Goal: Task Accomplishment & Management: Use online tool/utility

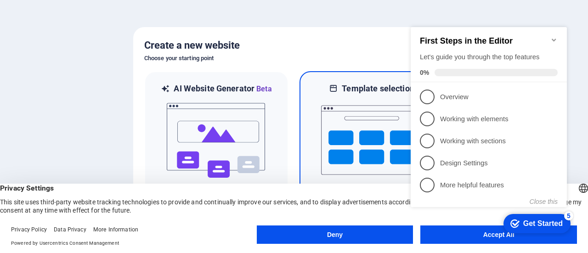
click at [369, 158] on img at bounding box center [371, 140] width 101 height 92
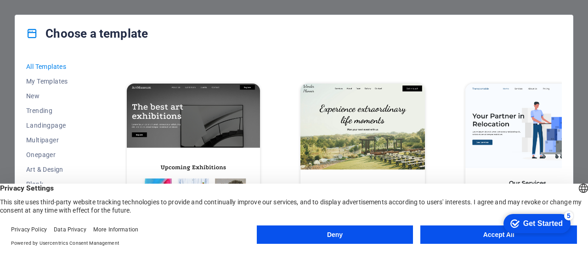
scroll to position [184, 0]
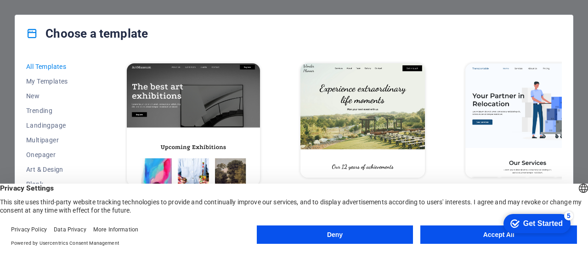
click at [211, 96] on img at bounding box center [193, 124] width 133 height 123
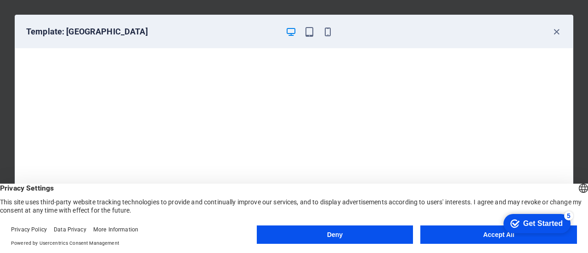
click at [451, 236] on button "Accept All" at bounding box center [498, 235] width 157 height 18
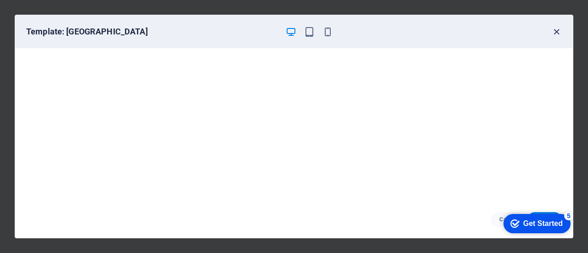
click at [556, 29] on icon "button" at bounding box center [556, 32] width 11 height 11
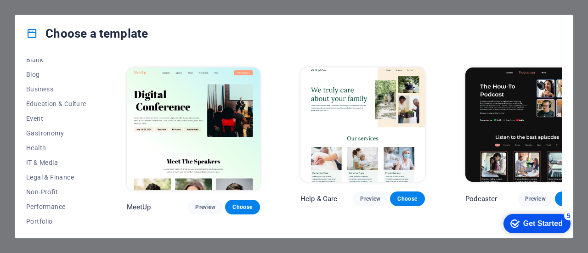
scroll to position [138, 0]
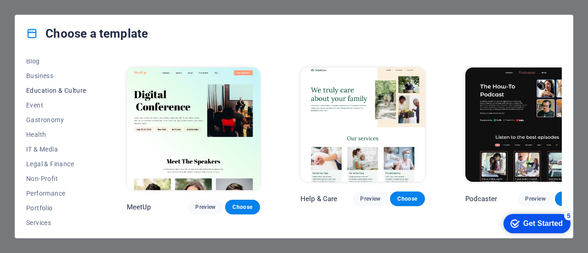
click at [45, 93] on span "Education & Culture" at bounding box center [56, 90] width 60 height 7
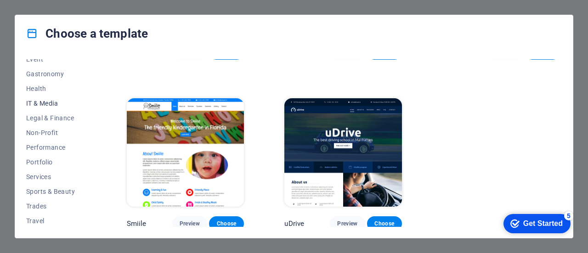
scroll to position [199, 0]
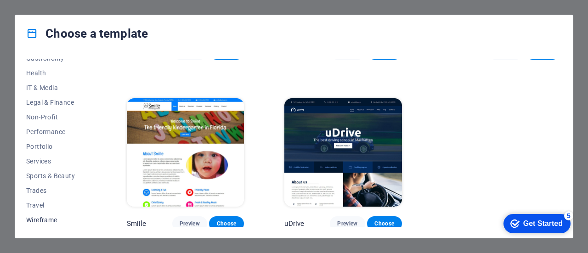
click at [52, 218] on span "Wireframe" at bounding box center [56, 219] width 60 height 7
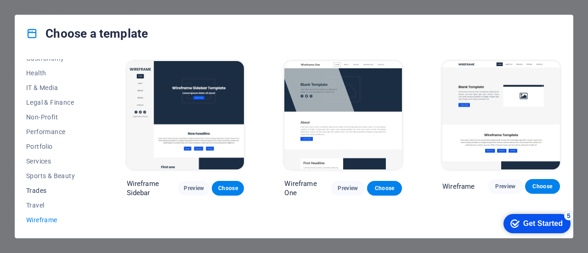
scroll to position [0, 0]
click at [356, 124] on img at bounding box center [343, 115] width 118 height 108
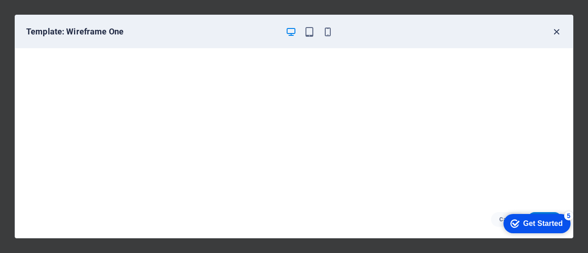
click at [556, 32] on icon "button" at bounding box center [556, 32] width 11 height 11
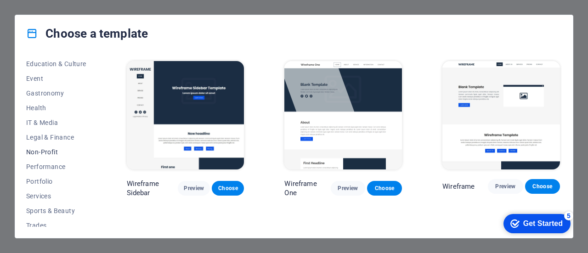
scroll to position [153, 0]
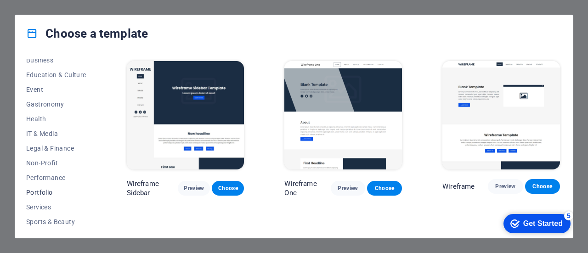
click at [48, 193] on span "Portfolio" at bounding box center [56, 192] width 60 height 7
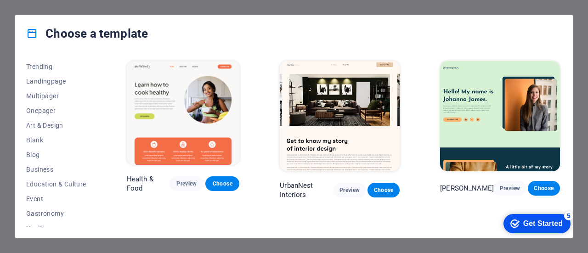
scroll to position [0, 0]
click at [59, 67] on span "All Templates" at bounding box center [56, 66] width 60 height 7
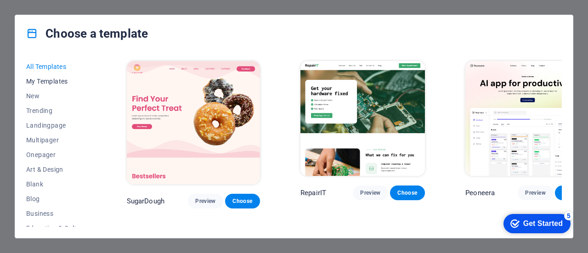
click at [56, 79] on span "My Templates" at bounding box center [56, 81] width 60 height 7
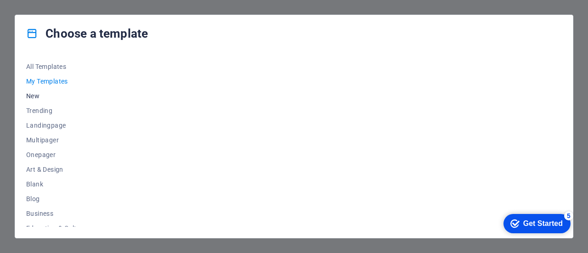
click at [36, 95] on span "New" at bounding box center [56, 95] width 60 height 7
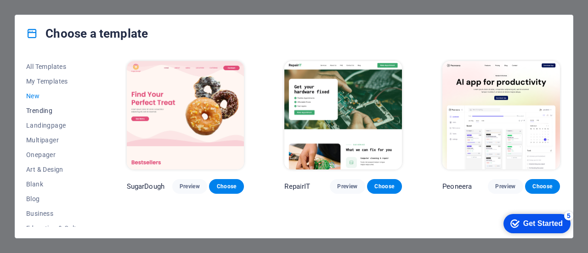
click at [38, 113] on span "Trending" at bounding box center [56, 110] width 60 height 7
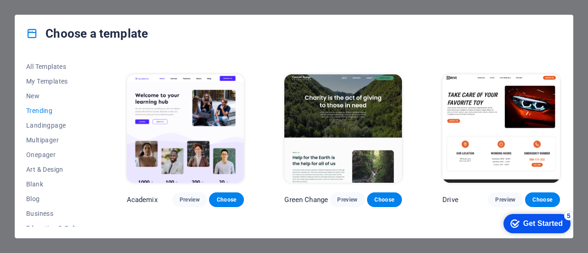
scroll to position [322, 0]
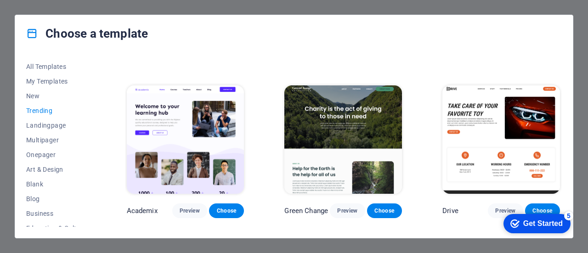
click at [515, 117] on img at bounding box center [501, 139] width 118 height 108
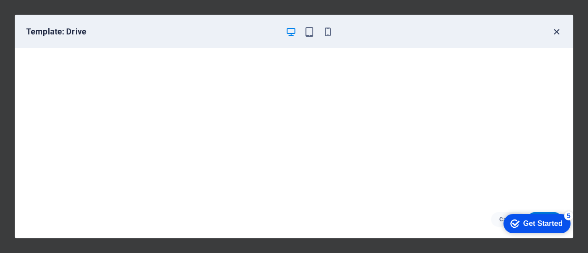
click at [552, 29] on icon "button" at bounding box center [556, 32] width 11 height 11
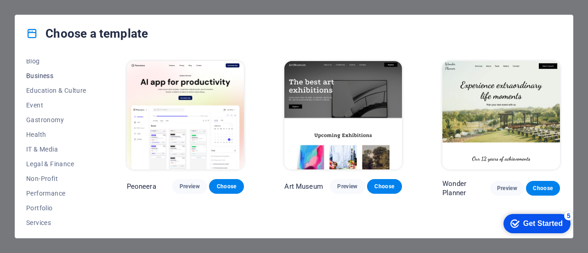
scroll to position [92, 0]
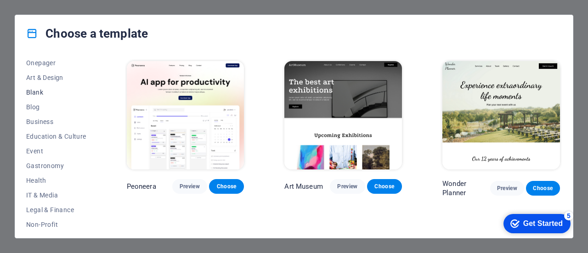
click at [33, 90] on span "Blank" at bounding box center [56, 92] width 60 height 7
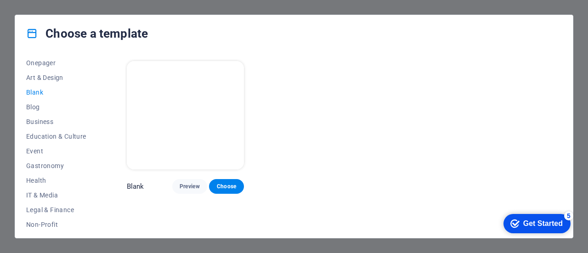
click at [211, 140] on img at bounding box center [186, 115] width 118 height 108
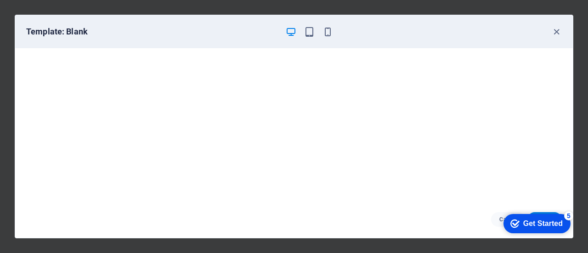
click at [521, 217] on div "checkmark Get Started 5" at bounding box center [537, 223] width 67 height 19
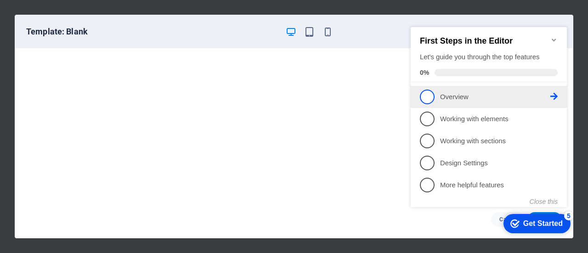
click at [430, 95] on span "1" at bounding box center [427, 97] width 15 height 15
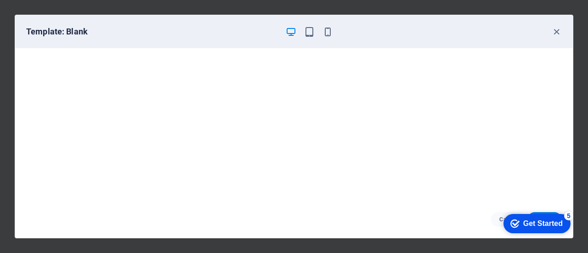
click at [523, 215] on div "checkmark Get Started 5" at bounding box center [537, 223] width 67 height 19
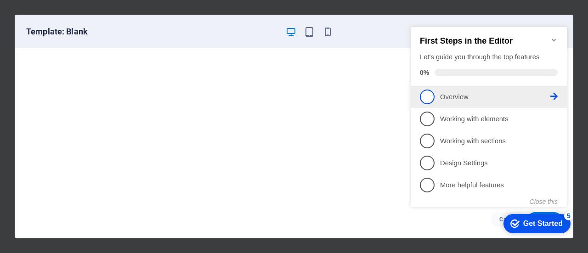
click at [557, 97] on icon at bounding box center [553, 96] width 7 height 7
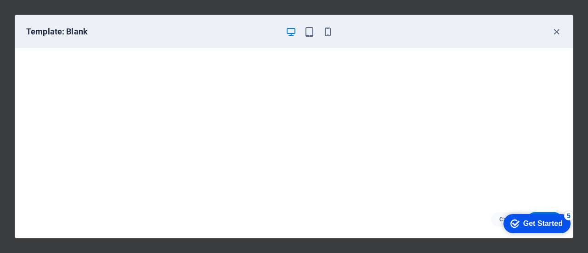
scroll to position [2, 0]
click at [518, 221] on div "checkmark Get Started 5" at bounding box center [536, 223] width 52 height 9
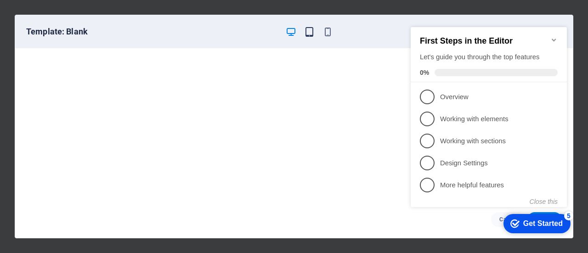
click at [304, 34] on icon "button" at bounding box center [309, 32] width 11 height 11
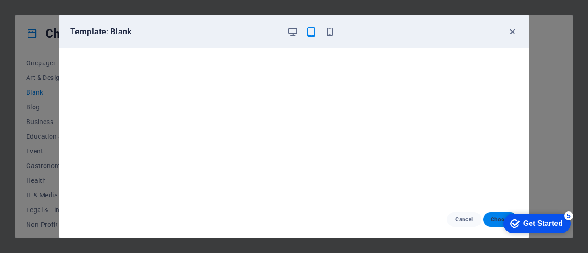
click at [492, 221] on span "Choose" at bounding box center [501, 219] width 20 height 7
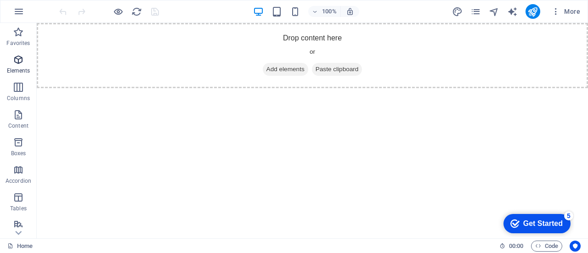
click at [18, 63] on icon "button" at bounding box center [18, 59] width 11 height 11
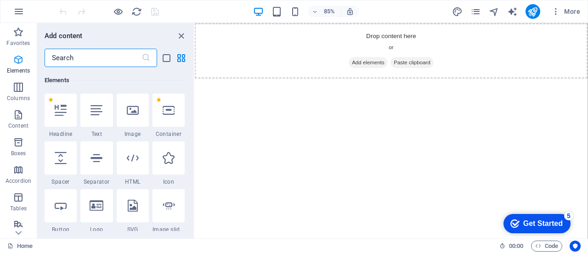
scroll to position [98, 0]
click at [387, 88] on html "Skip to main content Drop content here or Add elements Paste clipboard" at bounding box center [426, 55] width 463 height 65
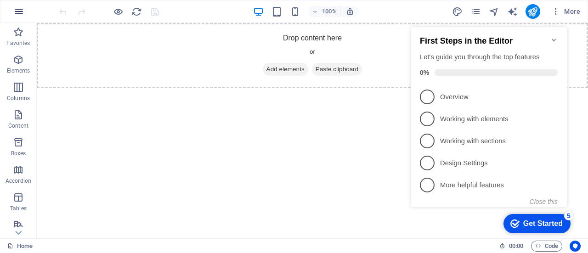
click at [11, 16] on button "button" at bounding box center [19, 11] width 22 height 22
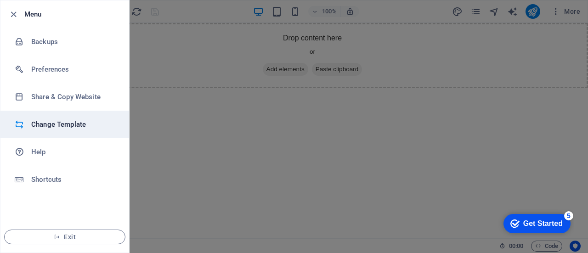
click at [68, 121] on h6 "Change Template" at bounding box center [73, 124] width 85 height 11
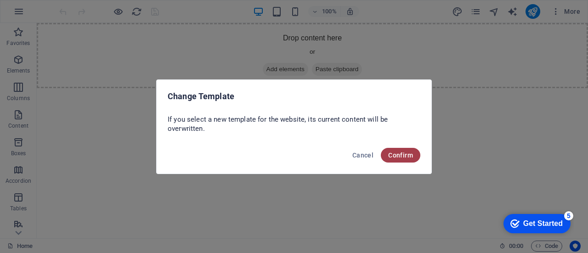
click at [388, 149] on button "Confirm" at bounding box center [401, 155] width 40 height 15
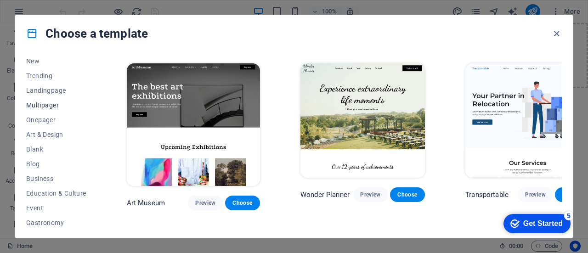
scroll to position [46, 0]
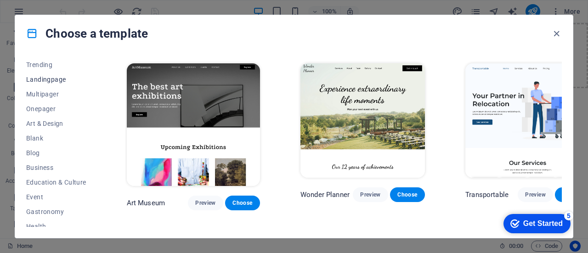
click at [57, 79] on span "Landingpage" at bounding box center [56, 79] width 60 height 7
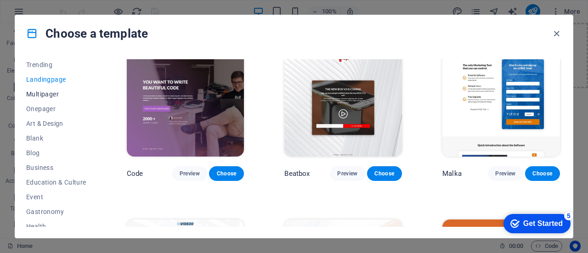
click at [45, 100] on button "Multipager" at bounding box center [56, 94] width 60 height 15
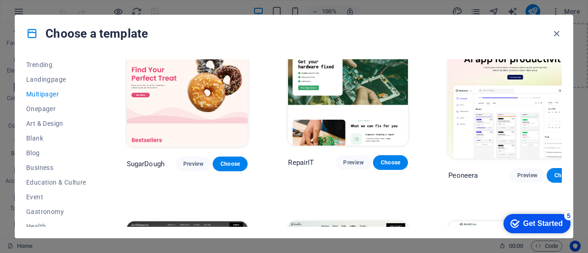
scroll to position [0, 0]
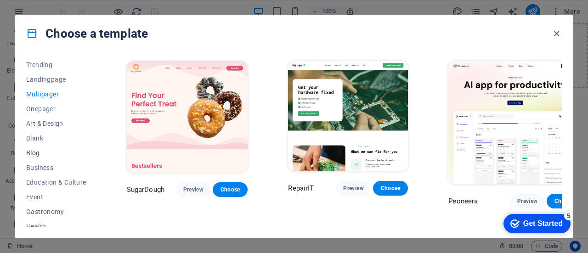
click at [40, 149] on span "Blog" at bounding box center [56, 152] width 60 height 7
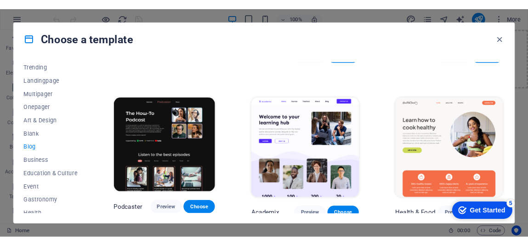
scroll to position [138, 0]
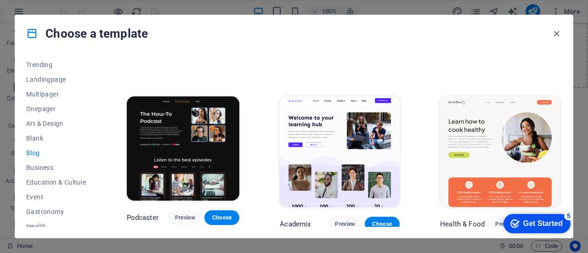
click at [175, 124] on img at bounding box center [183, 148] width 113 height 104
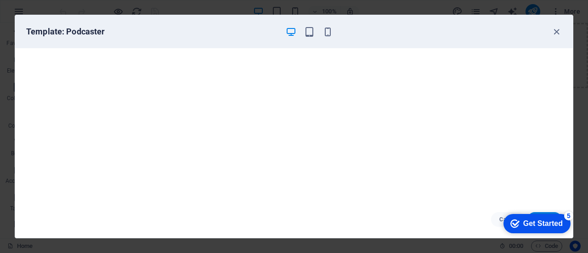
click at [536, 221] on div "Get Started" at bounding box center [543, 224] width 40 height 8
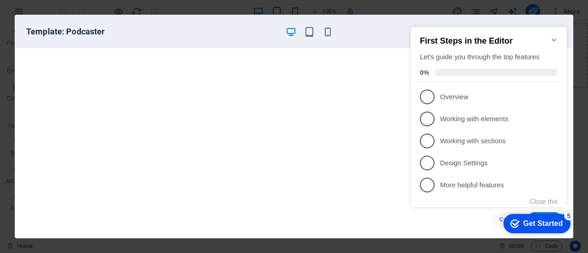
scroll to position [124, 0]
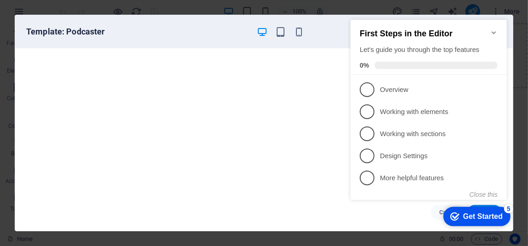
click div "checkmark Get Started 5 First Steps in the Editor Let's guide you through the t…"
click at [478, 216] on div "Get Started" at bounding box center [483, 216] width 40 height 8
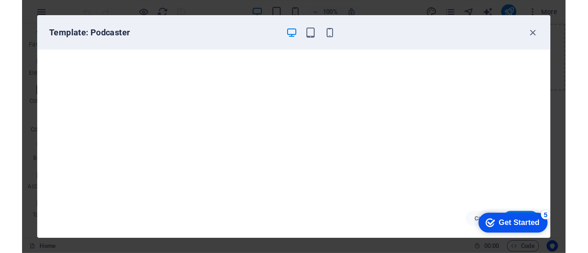
scroll to position [138, 0]
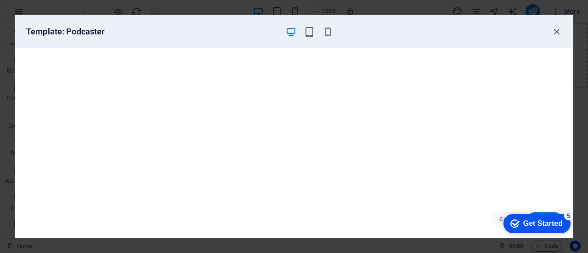
click div "checkmark Get Started 5 First Steps in the Editor Let's guide you through the t…"
click at [554, 214] on div "checkmark Get Started 5" at bounding box center [537, 223] width 67 height 19
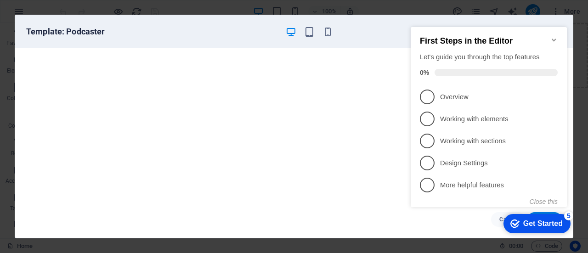
click div "checkmark Get Started 5 First Steps in the Editor Let's guide you through the t…"
click at [391, 209] on div "Cancel Choose" at bounding box center [294, 219] width 558 height 37
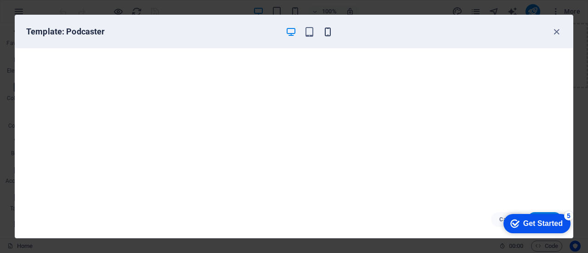
click at [327, 31] on icon "button" at bounding box center [328, 32] width 11 height 11
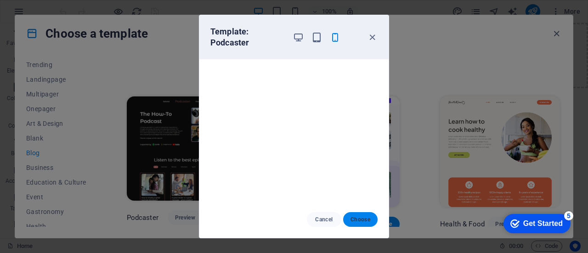
click at [365, 222] on span "Choose" at bounding box center [361, 219] width 20 height 7
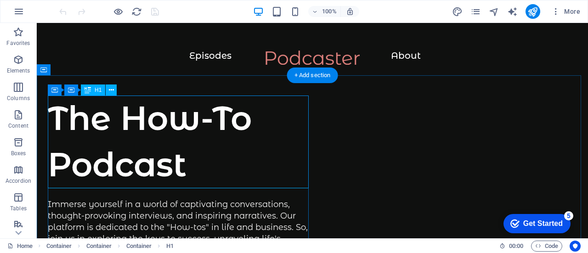
click at [175, 169] on div "The How-To Podcast" at bounding box center [180, 141] width 265 height 93
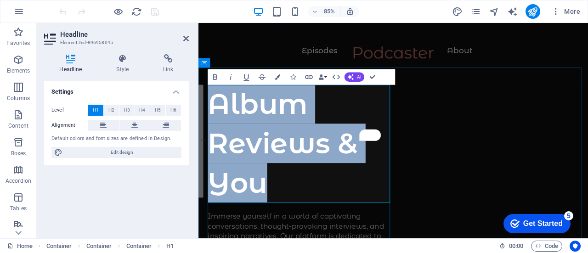
drag, startPoint x: 348, startPoint y: 215, endPoint x: 220, endPoint y: 120, distance: 159.6
click at [220, 120] on h1 "Album Reviews & You" at bounding box center [319, 164] width 218 height 139
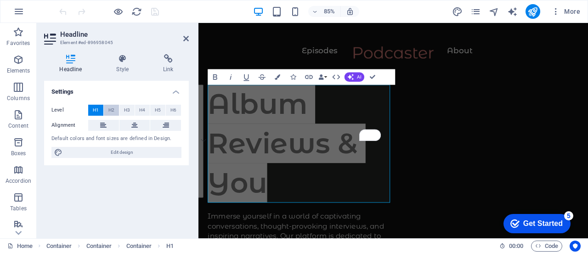
click at [112, 110] on span "H2" at bounding box center [111, 110] width 6 height 11
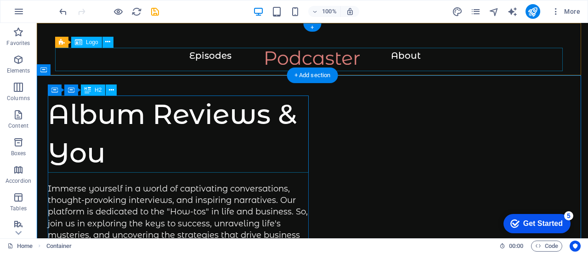
click at [353, 57] on div at bounding box center [312, 62] width 515 height 23
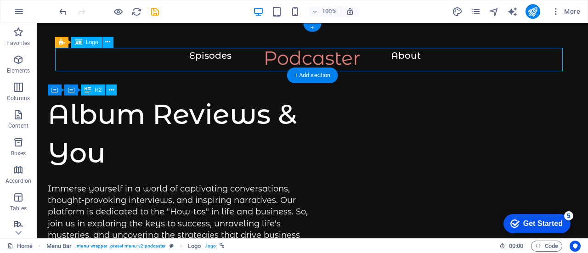
click at [353, 57] on div at bounding box center [312, 62] width 515 height 23
select select "px"
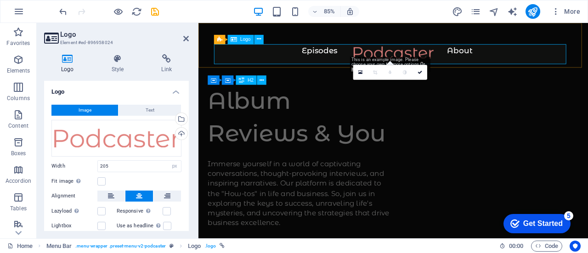
click at [379, 54] on div at bounding box center [428, 62] width 422 height 23
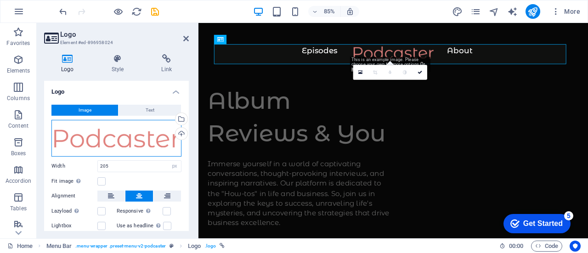
click at [136, 142] on div "Drag files here, click to choose files or select files from Files or our free s…" at bounding box center [116, 138] width 130 height 37
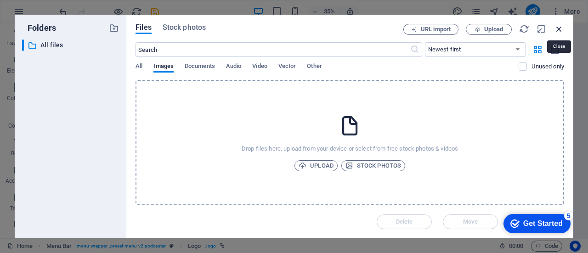
drag, startPoint x: 561, startPoint y: 27, endPoint x: 363, endPoint y: 86, distance: 206.7
click at [561, 27] on icon "button" at bounding box center [559, 29] width 10 height 10
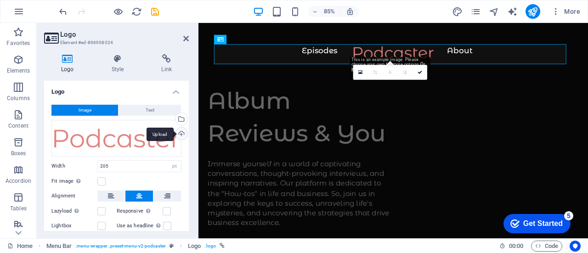
click at [180, 130] on div "Upload" at bounding box center [181, 135] width 14 height 14
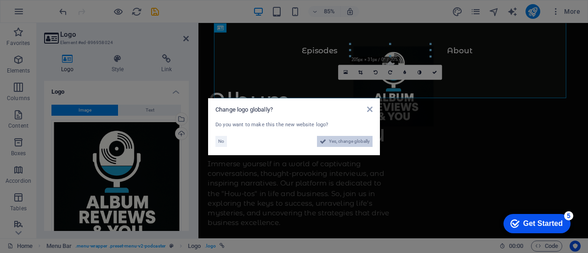
click at [340, 146] on span "Yes, change globally" at bounding box center [349, 141] width 41 height 11
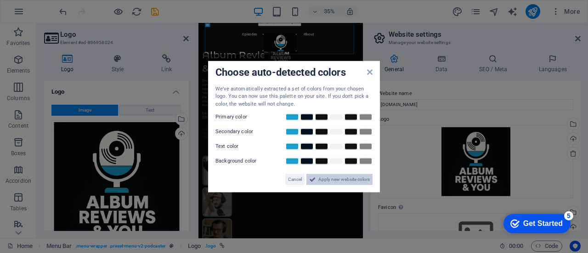
click at [324, 180] on span "Apply new website colors" at bounding box center [343, 179] width 51 height 11
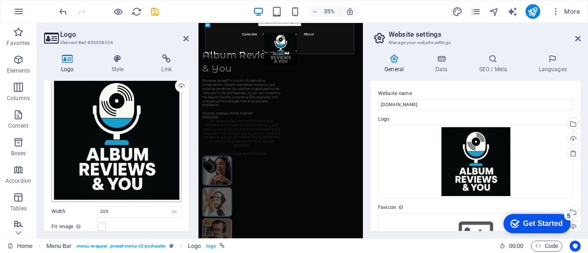
scroll to position [92, 0]
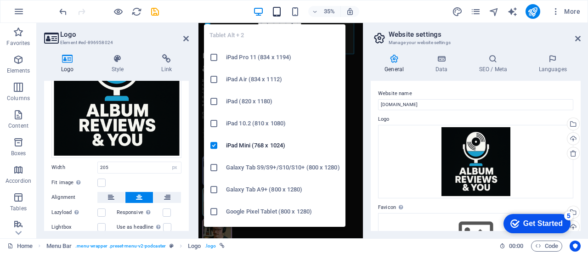
click at [274, 8] on icon "button" at bounding box center [277, 11] width 11 height 11
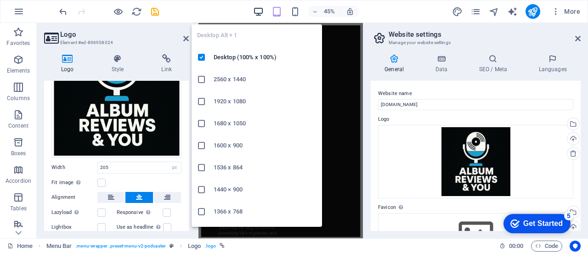
click at [262, 10] on icon "button" at bounding box center [258, 11] width 11 height 11
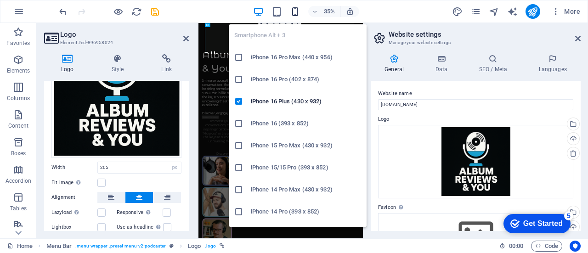
click at [297, 11] on icon "button" at bounding box center [295, 11] width 11 height 11
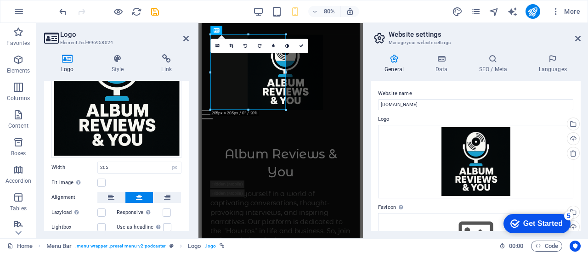
click at [258, 17] on div "80%" at bounding box center [306, 11] width 106 height 15
click at [575, 38] on icon at bounding box center [578, 38] width 6 height 7
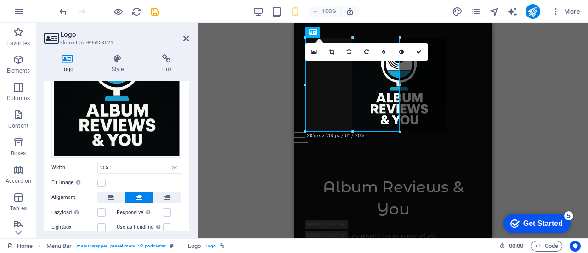
click at [513, 126] on div "Container Container H2 Container Container Container Container Text Spacer Menu…" at bounding box center [393, 130] width 390 height 215
click at [218, 93] on div "Container Container H2 Container Container Container Container Text Spacer Menu…" at bounding box center [393, 130] width 390 height 215
click at [421, 53] on icon at bounding box center [419, 52] width 6 height 6
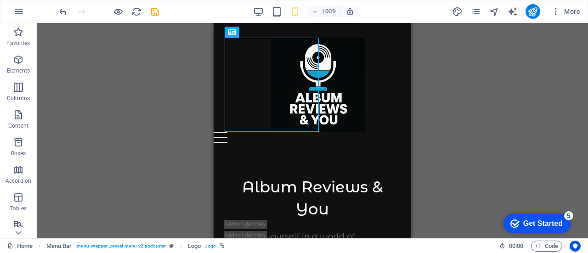
click at [475, 124] on div "Container Container H2 Container Container Container Container Text Spacer Menu…" at bounding box center [312, 130] width 551 height 215
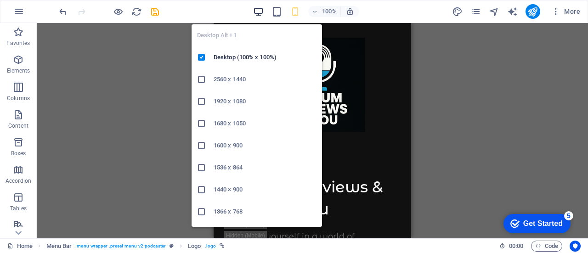
click at [259, 8] on icon "button" at bounding box center [258, 11] width 11 height 11
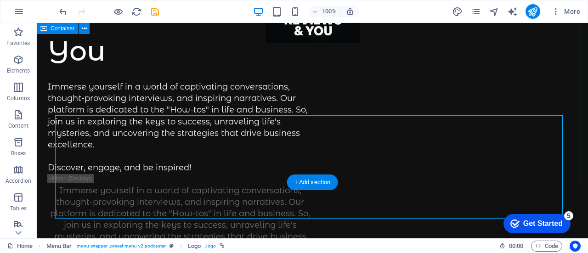
scroll to position [0, 0]
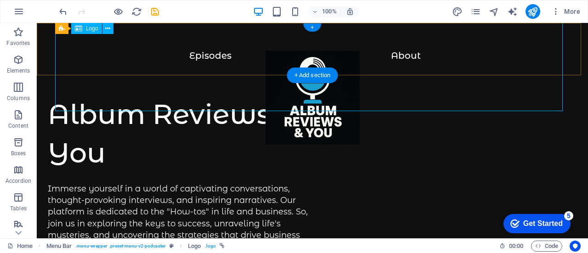
click at [198, 57] on div at bounding box center [312, 102] width 515 height 103
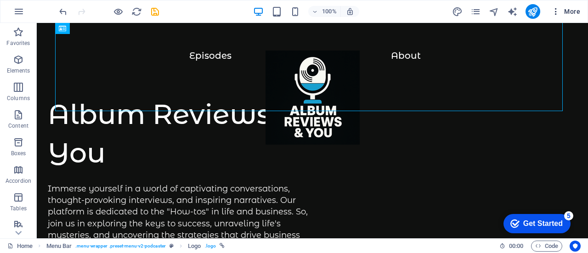
click at [555, 9] on icon "button" at bounding box center [555, 11] width 9 height 9
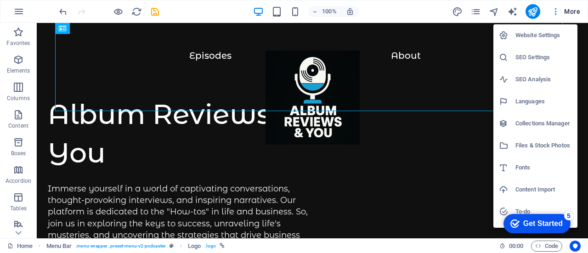
click at [394, 7] on div at bounding box center [294, 126] width 588 height 253
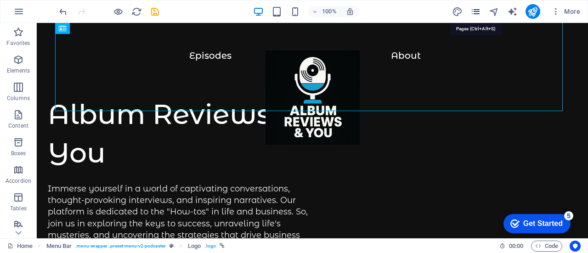
click at [475, 8] on icon "pages" at bounding box center [475, 11] width 11 height 11
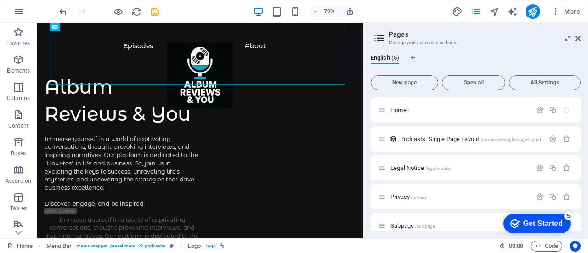
click at [401, 22] on div "70% More" at bounding box center [293, 11] width 587 height 22
click at [551, 7] on icon "button" at bounding box center [555, 11] width 9 height 9
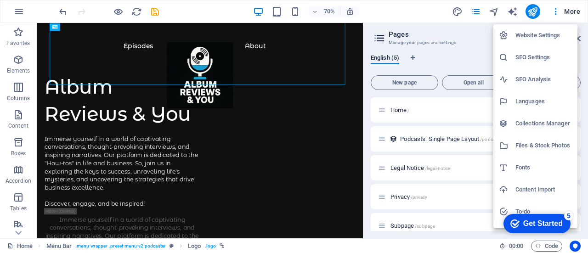
click at [477, 36] on div at bounding box center [294, 126] width 588 height 253
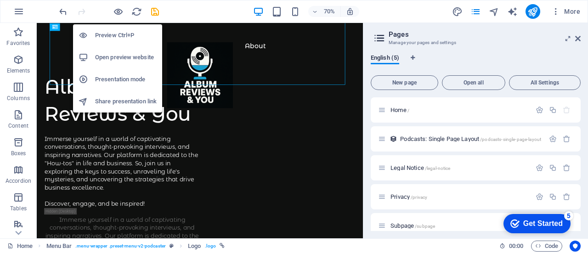
click at [130, 38] on h6 "Preview Ctrl+P" at bounding box center [126, 35] width 62 height 11
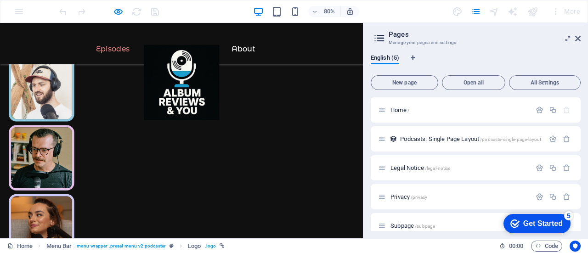
scroll to position [322, 0]
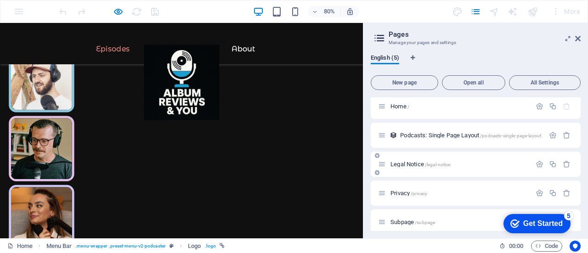
scroll to position [0, 0]
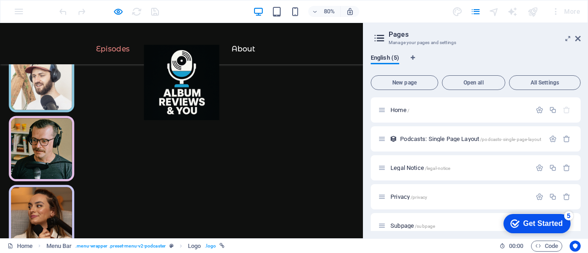
click at [375, 37] on icon at bounding box center [380, 38] width 14 height 13
click at [578, 38] on icon at bounding box center [578, 38] width 6 height 7
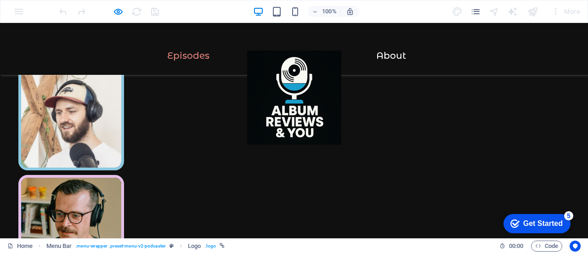
click at [124, 12] on div at bounding box center [108, 11] width 103 height 15
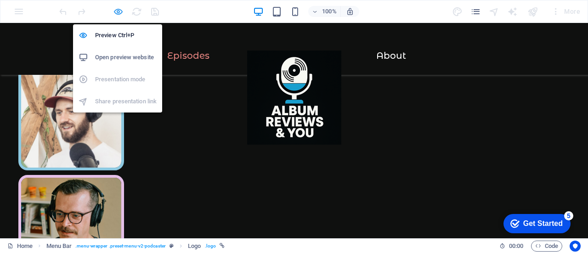
click at [118, 11] on icon "button" at bounding box center [118, 11] width 11 height 11
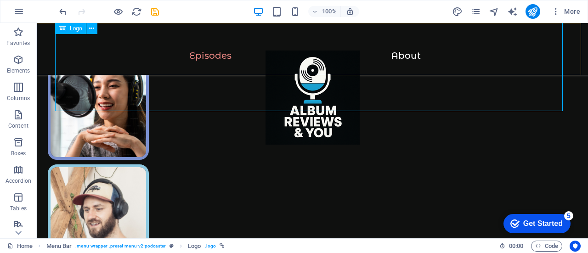
click at [214, 58] on div at bounding box center [312, 102] width 515 height 103
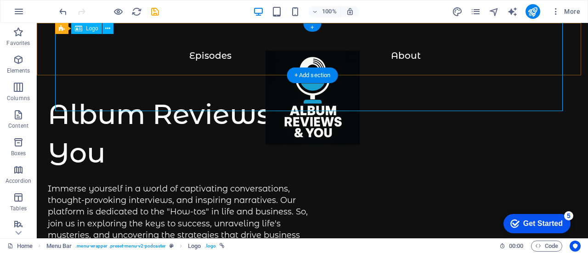
click at [390, 54] on div at bounding box center [312, 102] width 515 height 103
click at [106, 23] on button at bounding box center [107, 28] width 11 height 11
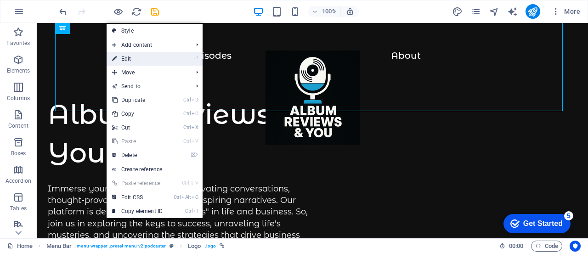
click at [153, 62] on link "⏎ Edit" at bounding box center [138, 59] width 62 height 14
select select "px"
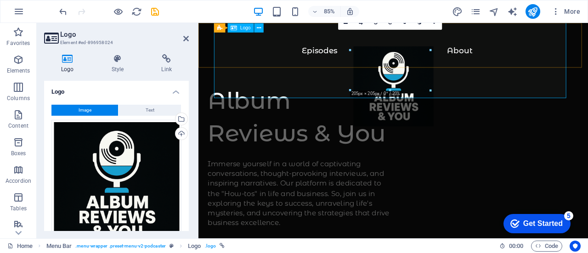
click at [331, 51] on div at bounding box center [428, 102] width 422 height 103
click at [334, 51] on div at bounding box center [428, 102] width 422 height 103
click at [165, 57] on icon at bounding box center [166, 58] width 45 height 9
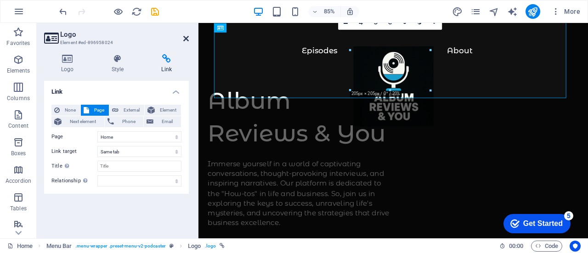
click at [184, 36] on icon at bounding box center [186, 38] width 6 height 7
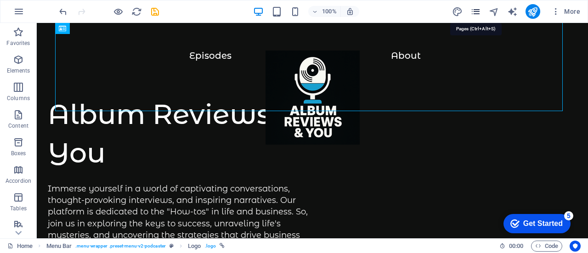
click at [476, 6] on icon "pages" at bounding box center [475, 11] width 11 height 11
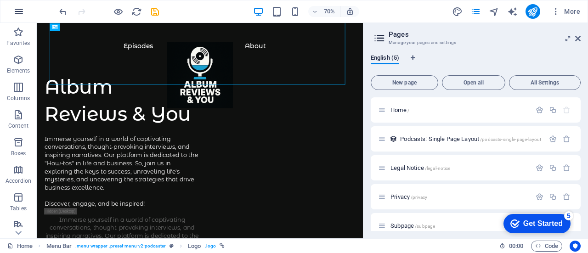
click at [23, 6] on icon "button" at bounding box center [18, 11] width 11 height 11
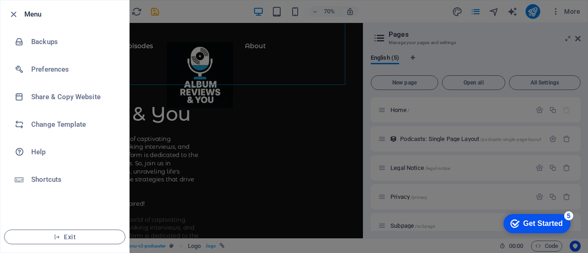
click at [382, 9] on div at bounding box center [294, 126] width 588 height 253
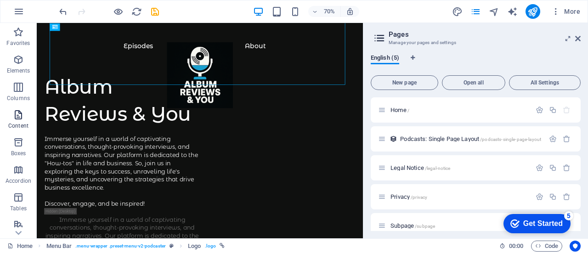
click at [18, 117] on icon "button" at bounding box center [18, 114] width 11 height 11
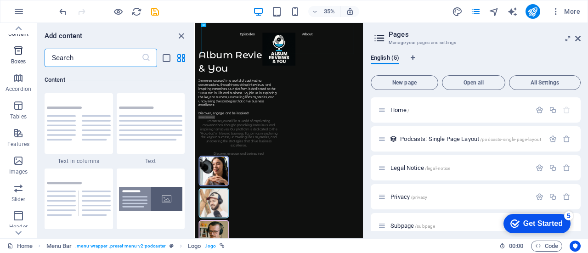
scroll to position [138, 0]
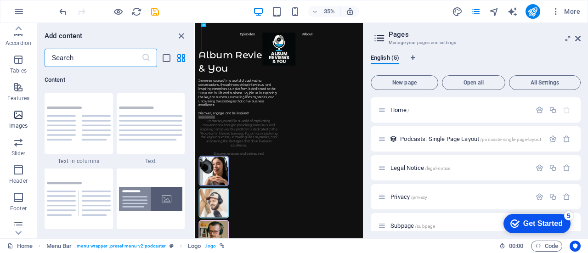
click at [18, 115] on icon "button" at bounding box center [18, 114] width 11 height 11
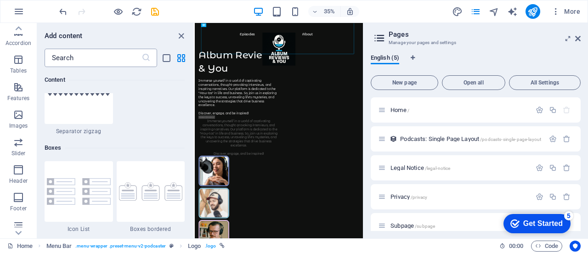
scroll to position [4659, 0]
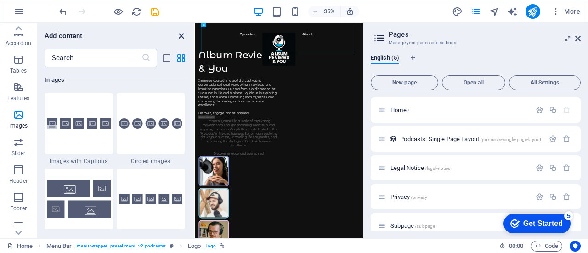
drag, startPoint x: 176, startPoint y: 35, endPoint x: 399, endPoint y: 35, distance: 223.3
click at [176, 35] on icon "close panel" at bounding box center [181, 36] width 11 height 11
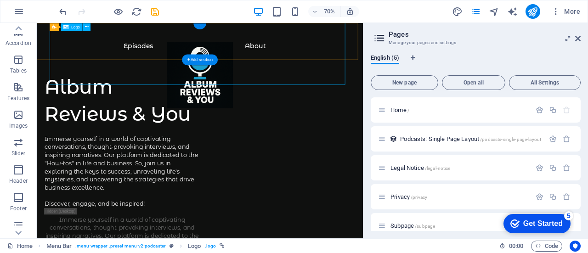
click at [349, 58] on div at bounding box center [269, 102] width 429 height 103
click at [422, 86] on button "New page" at bounding box center [405, 82] width 68 height 15
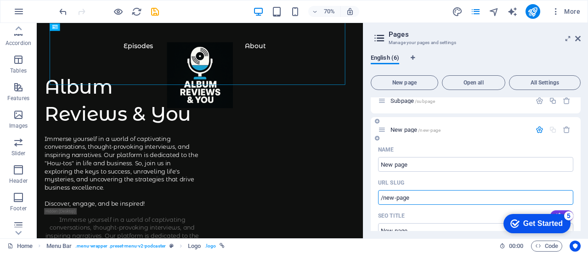
drag, startPoint x: 414, startPoint y: 196, endPoint x: 383, endPoint y: 197, distance: 30.3
click at [383, 197] on input "/new-page" at bounding box center [475, 197] width 195 height 15
type input "/about"
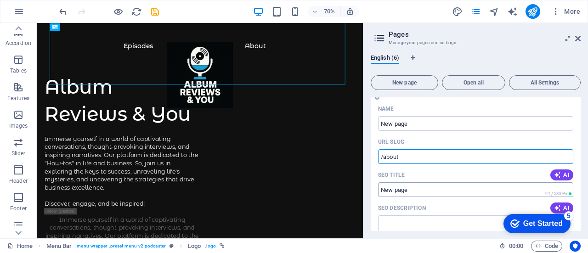
scroll to position [171, 0]
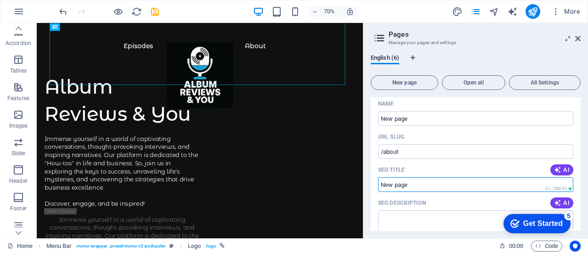
drag, startPoint x: 423, startPoint y: 188, endPoint x: 382, endPoint y: 183, distance: 41.2
click at [382, 183] on input "SEO Title" at bounding box center [475, 184] width 195 height 15
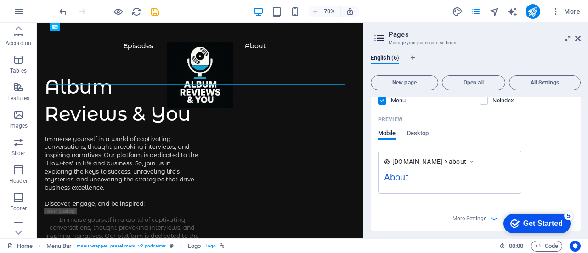
scroll to position [373, 0]
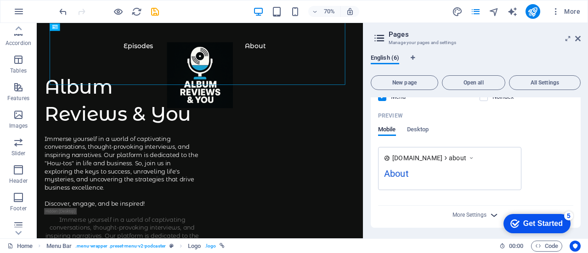
type input "About"
click at [491, 215] on icon "button" at bounding box center [494, 215] width 11 height 11
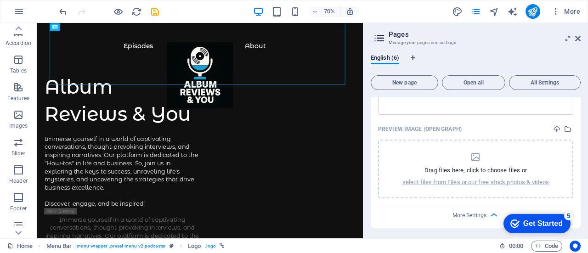
scroll to position [504, 0]
click at [546, 223] on div "Get Started" at bounding box center [543, 224] width 40 height 8
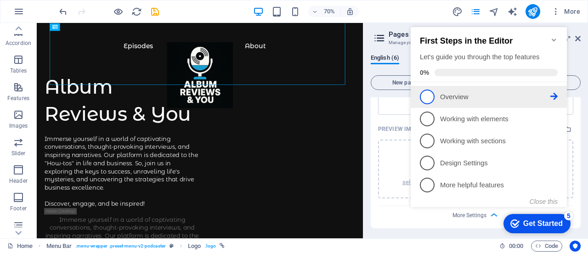
click at [428, 96] on span "1" at bounding box center [427, 97] width 15 height 15
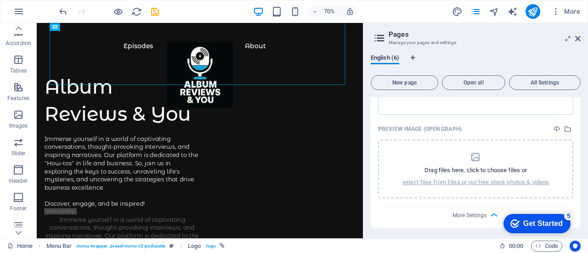
scroll to position [0, 0]
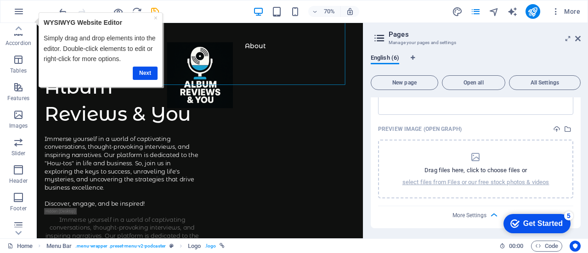
click at [517, 221] on div "checkmark Get Started 5" at bounding box center [536, 223] width 52 height 9
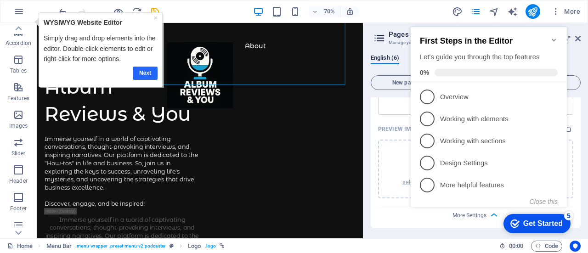
click at [146, 74] on link "Next" at bounding box center [145, 72] width 25 height 13
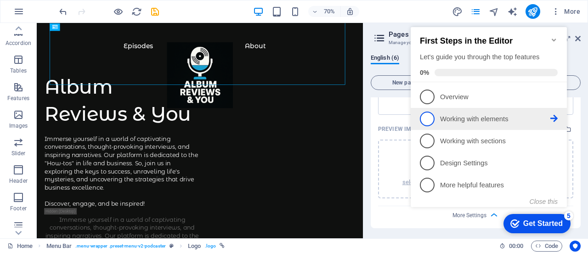
click at [427, 118] on span "2" at bounding box center [427, 119] width 15 height 15
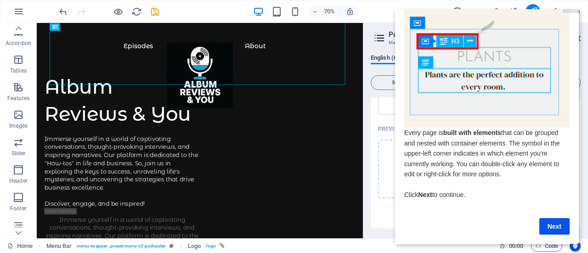
scroll to position [23, 0]
click at [543, 218] on link "Next" at bounding box center [554, 226] width 30 height 17
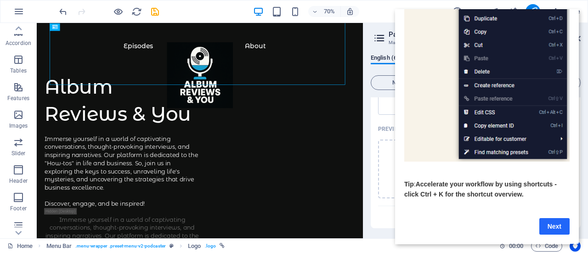
scroll to position [164, 0]
click at [544, 219] on link "Next" at bounding box center [554, 226] width 30 height 17
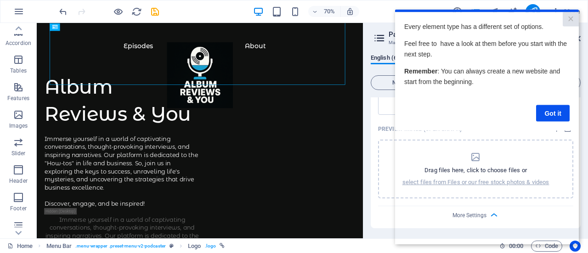
scroll to position [0, 0]
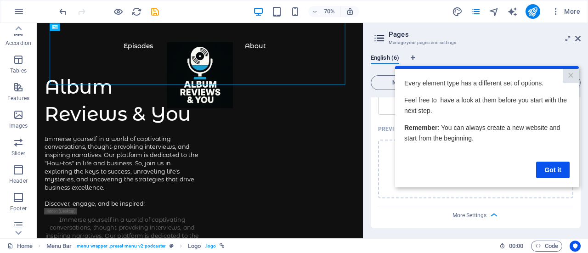
click at [549, 179] on cue "Every element type has a different set of options. Feel free to have a look at …" at bounding box center [487, 127] width 184 height 119
click at [550, 175] on link "Got it" at bounding box center [553, 169] width 34 height 17
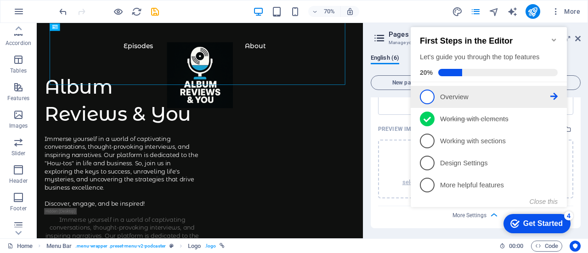
click at [562, 93] on li "1 Overview - incomplete" at bounding box center [489, 97] width 156 height 22
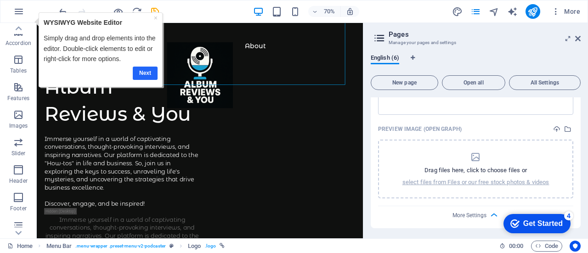
click at [149, 71] on link "Next" at bounding box center [145, 72] width 25 height 13
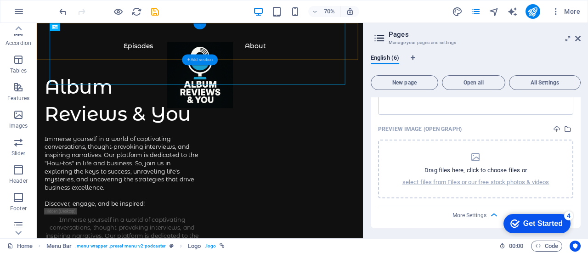
click at [210, 60] on div "+ Add section" at bounding box center [200, 59] width 36 height 11
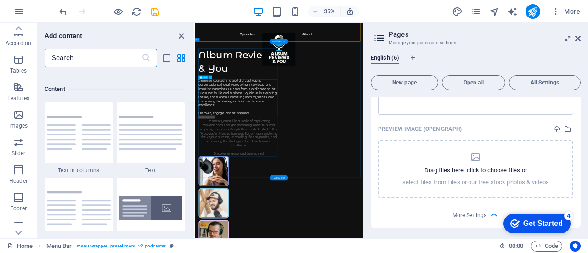
scroll to position [1608, 0]
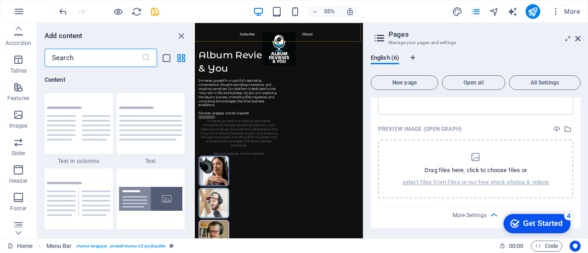
click at [545, 222] on div "Get Started" at bounding box center [543, 224] width 40 height 8
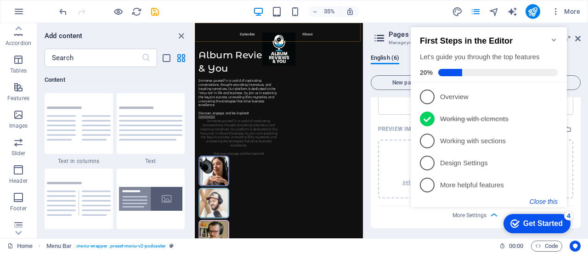
click at [543, 200] on button "Close this" at bounding box center [544, 201] width 28 height 7
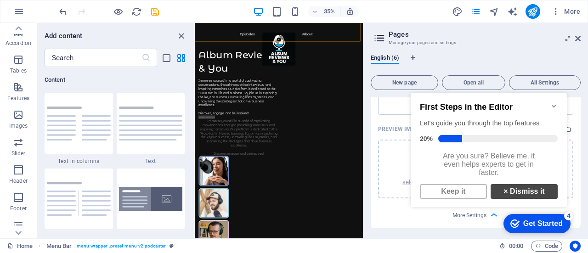
click at [508, 197] on link "× Dismiss it" at bounding box center [524, 191] width 67 height 15
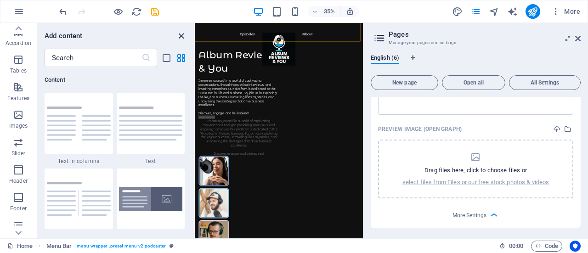
click at [184, 37] on icon "close panel" at bounding box center [181, 36] width 11 height 11
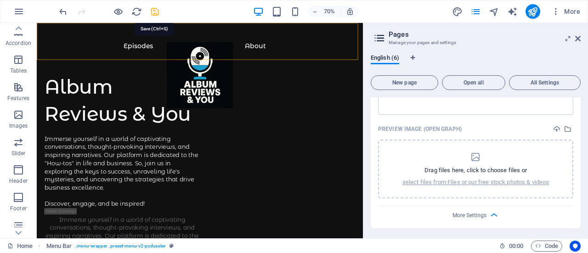
click at [152, 14] on icon "save" at bounding box center [155, 11] width 11 height 11
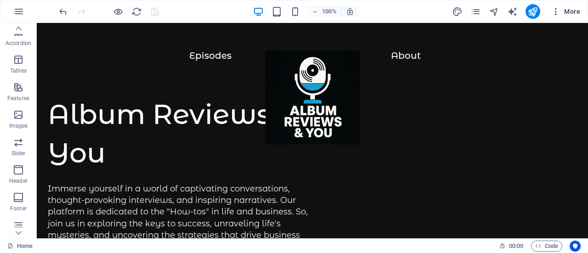
click at [573, 7] on span "More" at bounding box center [565, 11] width 29 height 9
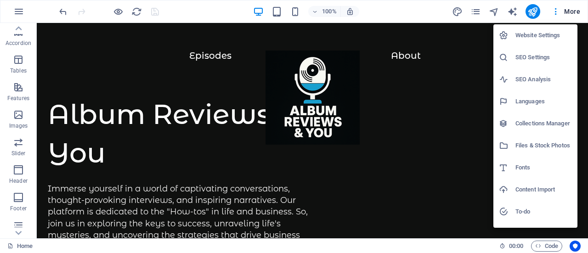
click at [533, 12] on div at bounding box center [294, 126] width 588 height 253
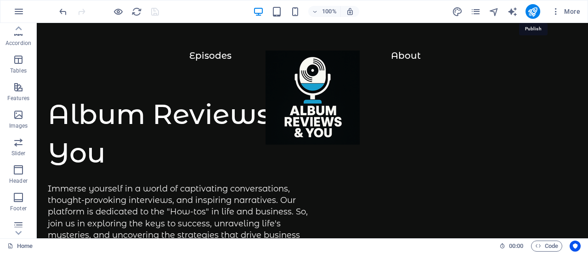
click at [533, 9] on icon "publish" at bounding box center [532, 11] width 11 height 11
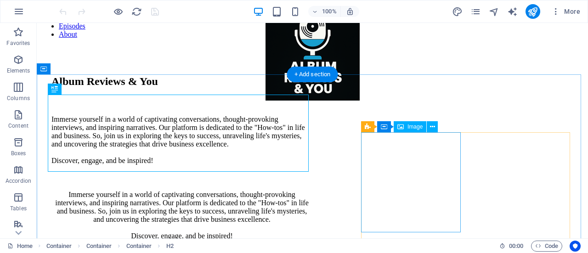
scroll to position [46, 0]
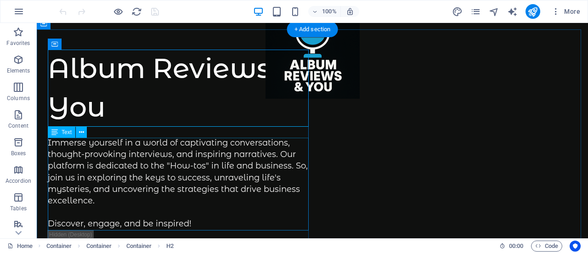
click at [175, 176] on div "Immerse yourself in a world of captivating conversations, thought-provoking int…" at bounding box center [180, 183] width 265 height 93
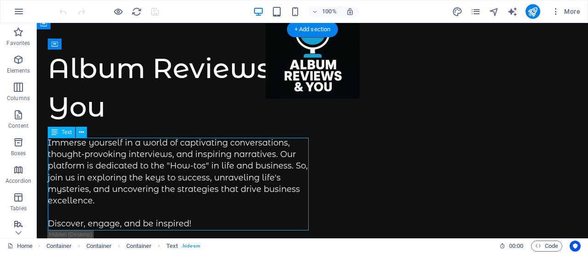
click at [187, 179] on div "Immerse yourself in a world of captivating conversations, thought-provoking int…" at bounding box center [180, 183] width 265 height 93
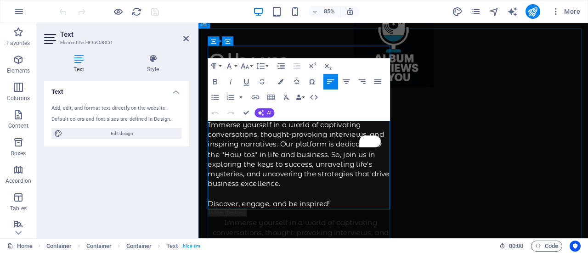
click at [349, 202] on p "Immerse yourself in a world of captivating conversations, thought-provoking int…" at bounding box center [319, 189] width 218 height 104
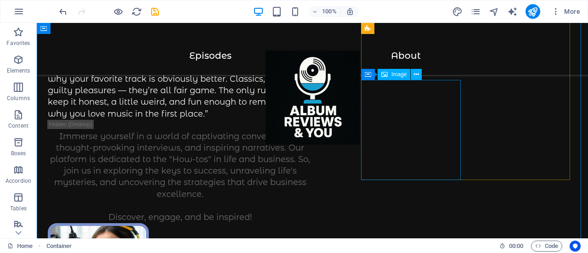
scroll to position [138, 0]
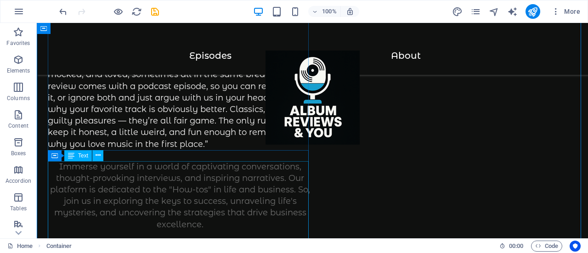
click at [217, 193] on div "Immerse yourself in a world of captivating conversations, thought-provoking int…" at bounding box center [180, 207] width 265 height 93
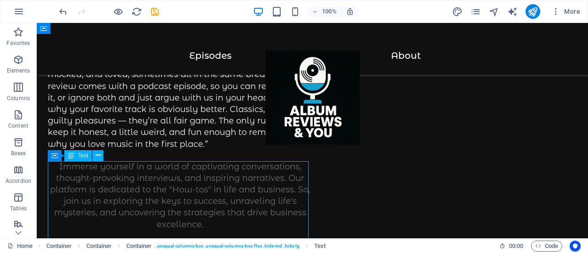
click at [217, 193] on div "Immerse yourself in a world of captivating conversations, thought-provoking int…" at bounding box center [180, 207] width 265 height 93
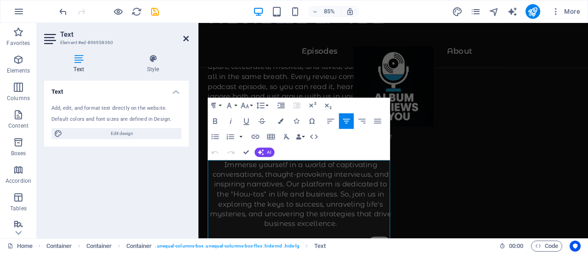
click at [184, 38] on icon at bounding box center [186, 38] width 6 height 7
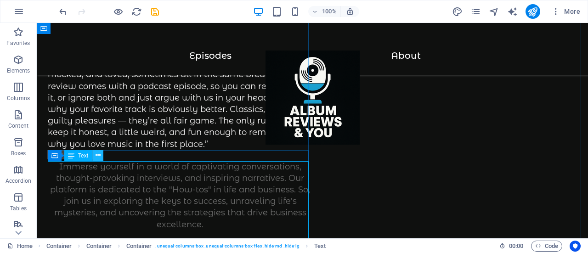
click at [97, 154] on icon at bounding box center [98, 156] width 5 height 10
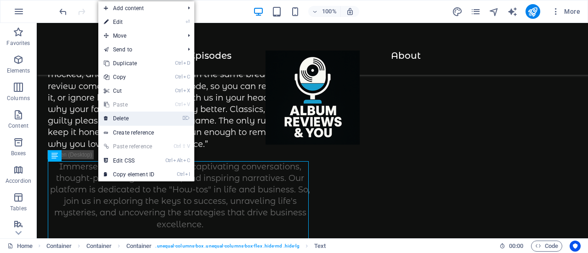
click at [125, 118] on link "⌦ Delete" at bounding box center [129, 119] width 62 height 14
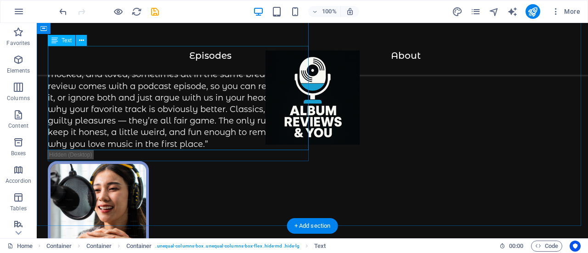
scroll to position [141, 0]
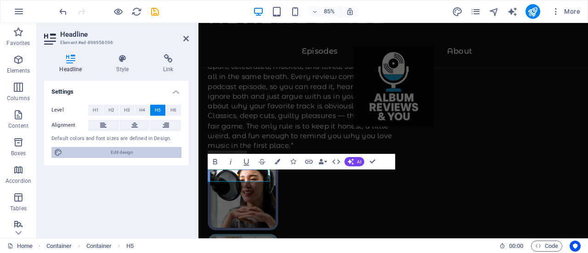
click at [121, 152] on span "Edit design" at bounding box center [121, 152] width 113 height 11
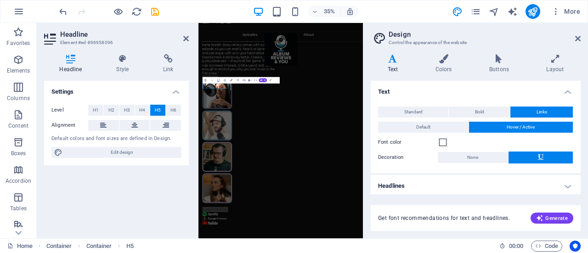
click at [583, 36] on aside "Design Control the appearance of the website Variants Text Colors Buttons Layou…" at bounding box center [475, 130] width 225 height 215
click at [579, 37] on icon at bounding box center [578, 38] width 6 height 7
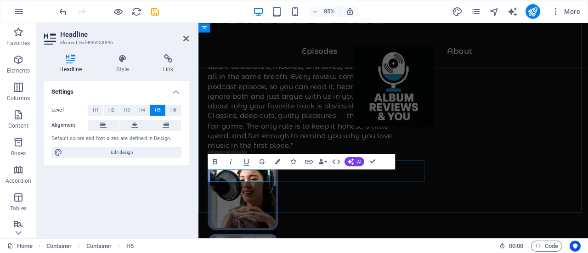
drag, startPoint x: 212, startPoint y: 201, endPoint x: 277, endPoint y: 200, distance: 65.2
click at [492, 202] on div "Album Reviews & You Album Reviews & You isn’t just another pile of stiff music …" at bounding box center [427, 256] width 459 height 743
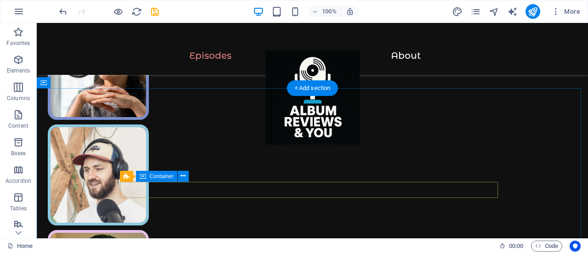
scroll to position [278, 0]
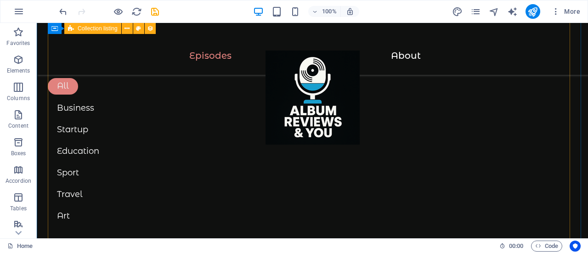
scroll to position [878, 0]
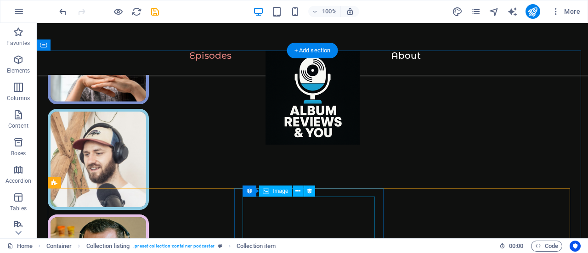
scroll to position [281, 0]
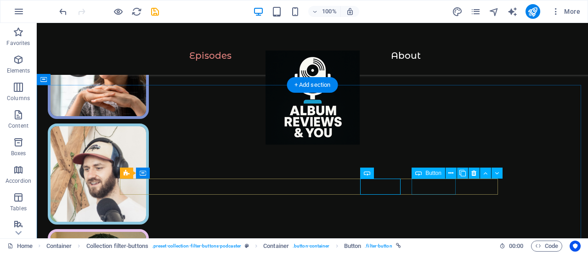
drag, startPoint x: 429, startPoint y: 188, endPoint x: 434, endPoint y: 188, distance: 5.5
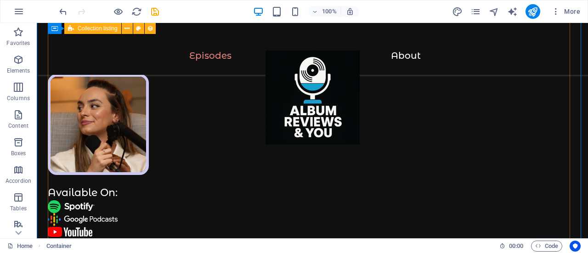
scroll to position [451, 0]
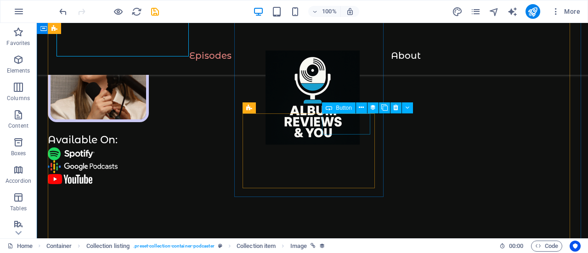
scroll to position [680, 0]
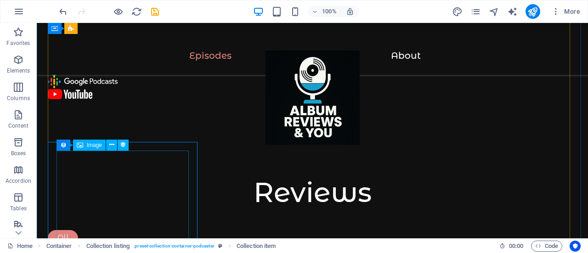
click at [114, 147] on icon at bounding box center [111, 145] width 5 height 10
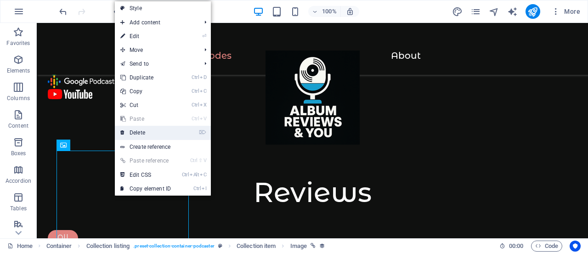
click at [163, 134] on link "⌦ Delete" at bounding box center [146, 133] width 62 height 14
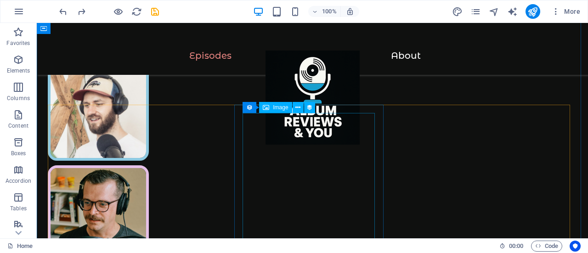
scroll to position [307, 0]
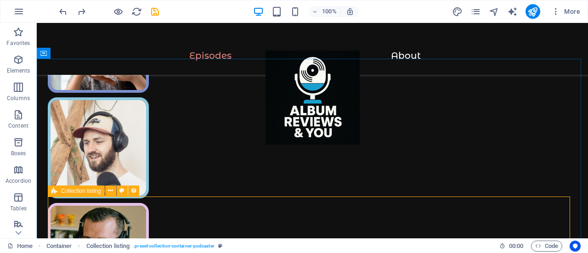
click at [53, 188] on icon at bounding box center [54, 191] width 6 height 11
click at [111, 190] on icon at bounding box center [110, 191] width 5 height 10
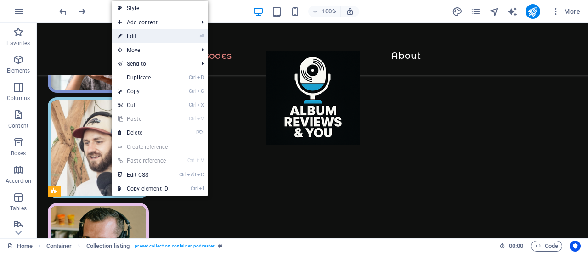
click at [152, 34] on link "⏎ Edit" at bounding box center [143, 36] width 62 height 14
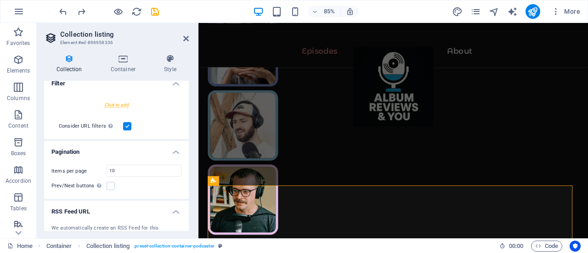
scroll to position [267, 0]
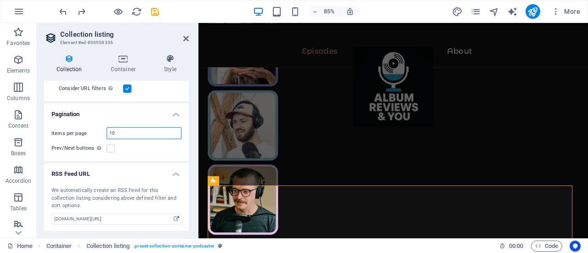
drag, startPoint x: 141, startPoint y: 134, endPoint x: 85, endPoint y: 136, distance: 55.6
click at [85, 136] on div "Items per page 10" at bounding box center [116, 133] width 130 height 12
type input "3"
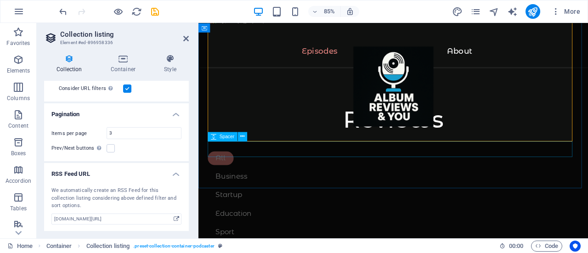
scroll to position [675, 0]
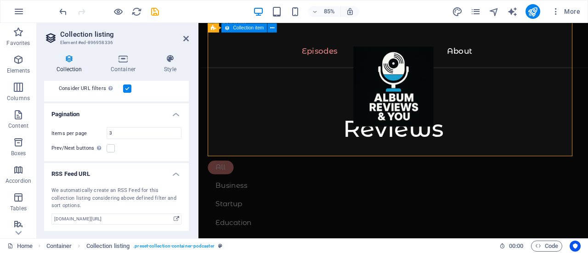
click at [195, 107] on div "Collection Container Style General Collection Podcasts Sort by Created at (asce…" at bounding box center [116, 143] width 159 height 192
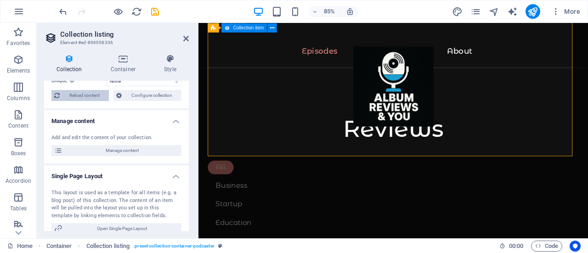
scroll to position [0, 0]
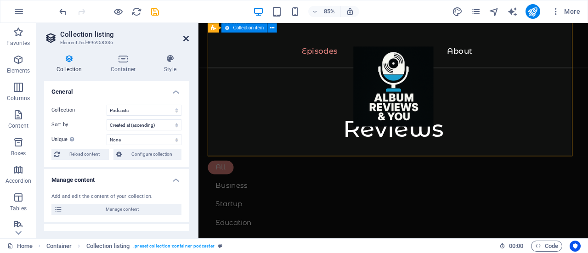
click at [183, 37] on icon at bounding box center [186, 38] width 6 height 7
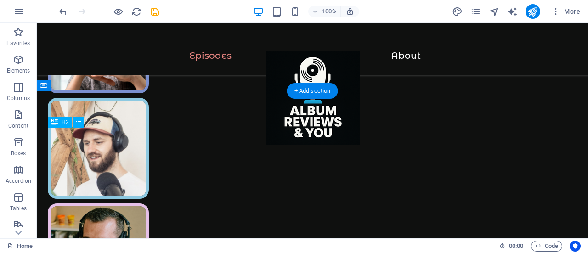
scroll to position [322, 0]
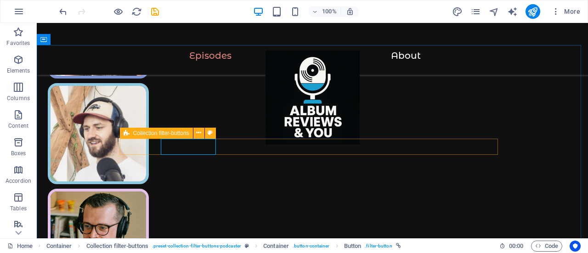
click at [124, 131] on icon at bounding box center [127, 133] width 6 height 11
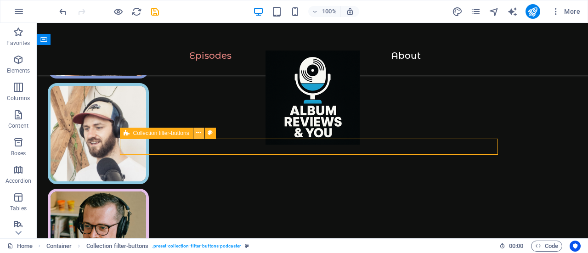
click at [198, 133] on icon at bounding box center [198, 133] width 5 height 10
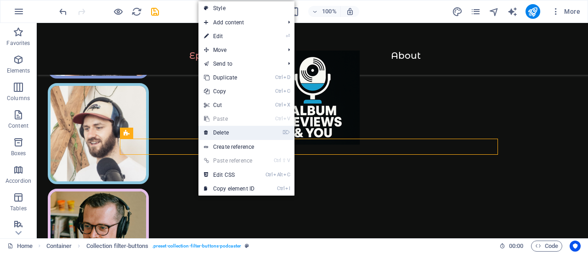
click at [230, 130] on link "⌦ Delete" at bounding box center [229, 133] width 62 height 14
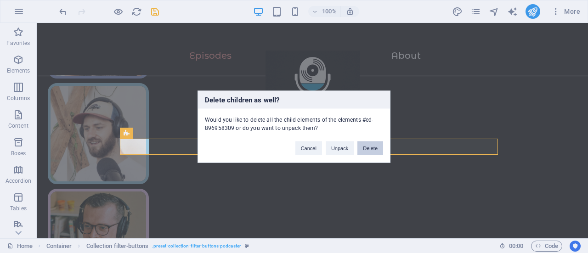
click at [363, 147] on button "Delete" at bounding box center [370, 148] width 26 height 14
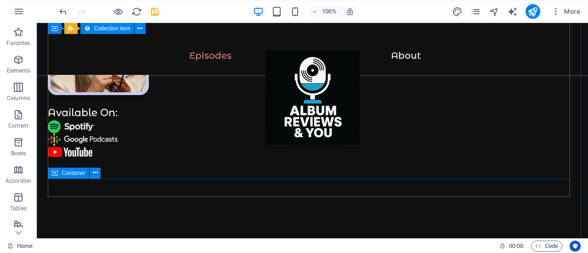
scroll to position [643, 0]
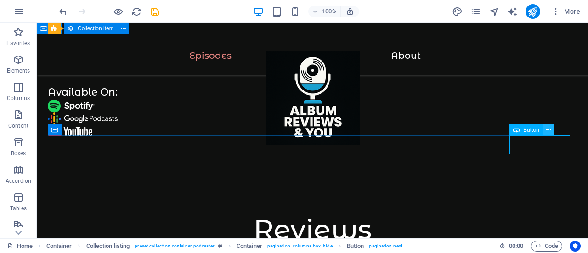
click at [548, 127] on icon at bounding box center [548, 130] width 5 height 10
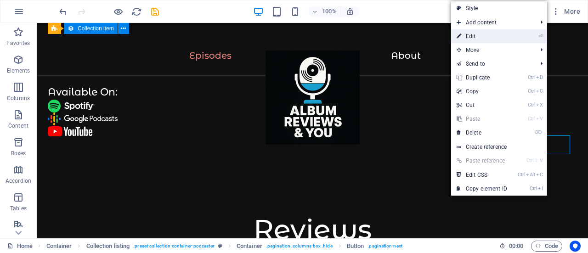
click at [504, 30] on link "⏎ Edit" at bounding box center [482, 36] width 62 height 14
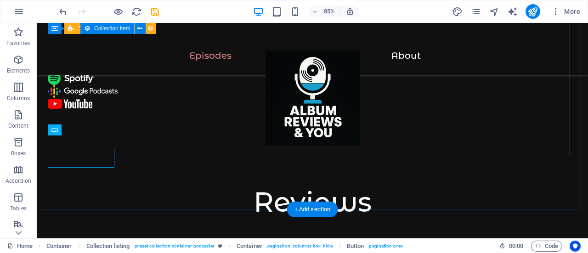
scroll to position [643, 0]
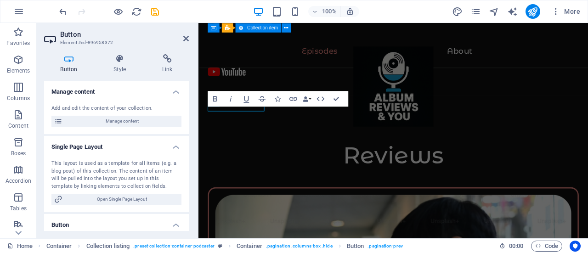
scroll to position [671, 0]
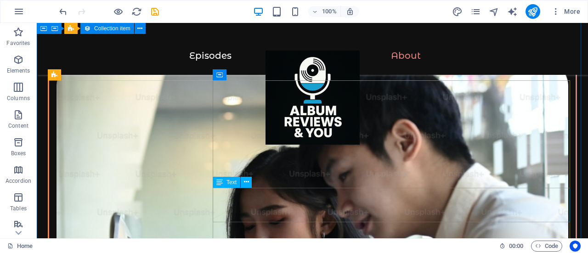
scroll to position [873, 0]
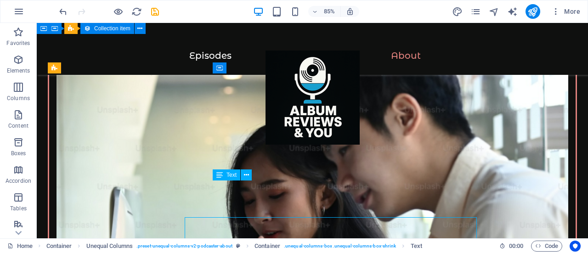
scroll to position [873, 0]
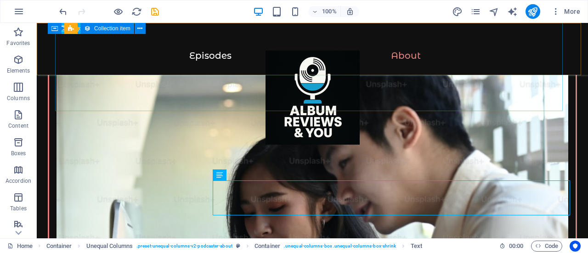
click at [404, 94] on div at bounding box center [312, 102] width 515 height 103
select select "px"
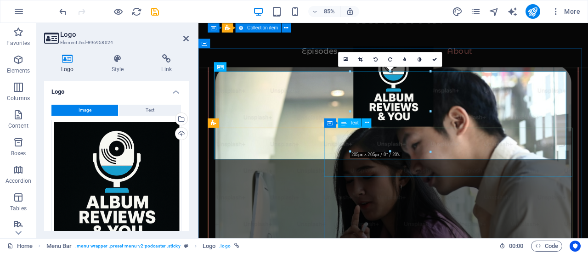
scroll to position [794, 0]
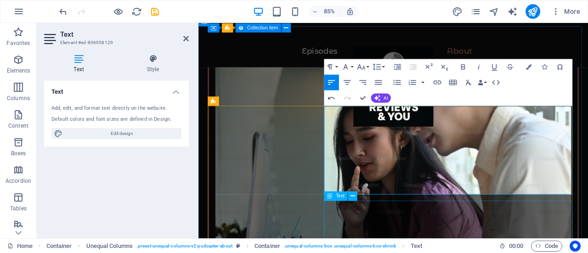
scroll to position [886, 0]
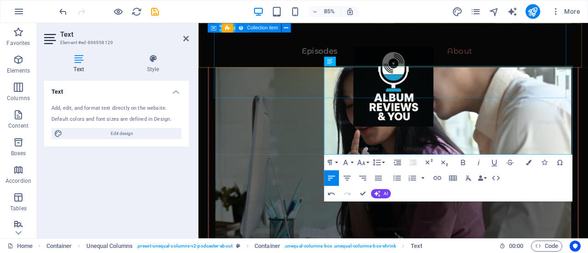
drag, startPoint x: 584, startPoint y: 176, endPoint x: 504, endPoint y: 104, distance: 107.4
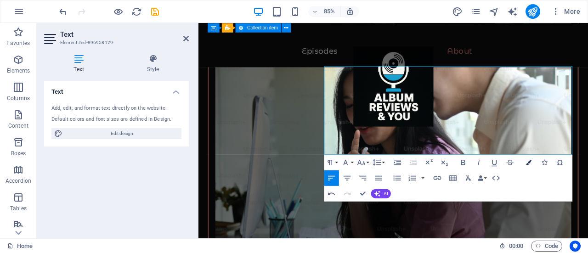
copy p "He’s not here to write press-kit fluff or pretend every album is a masterpiece …"
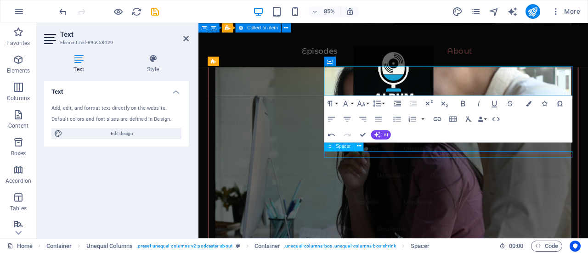
scroll to position [873, 0]
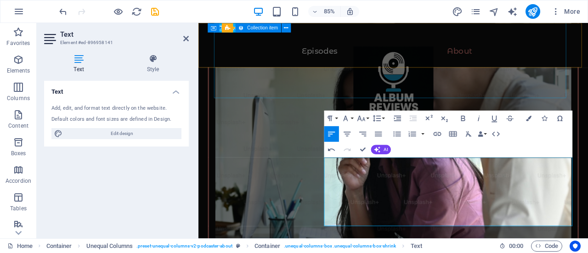
click at [321, 109] on div at bounding box center [428, 102] width 422 height 103
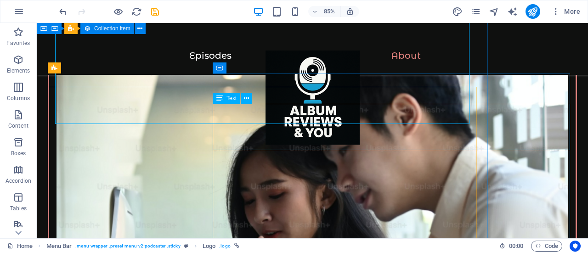
scroll to position [873, 0]
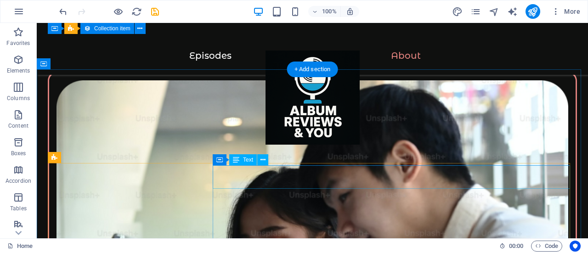
scroll to position [872, 0]
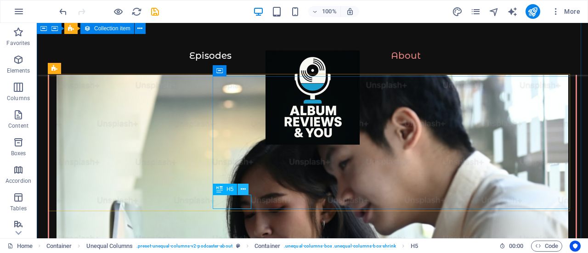
click at [240, 192] on button at bounding box center [243, 189] width 11 height 11
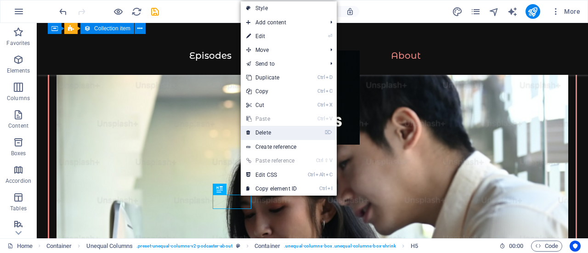
click at [275, 133] on link "⌦ Delete" at bounding box center [272, 133] width 62 height 14
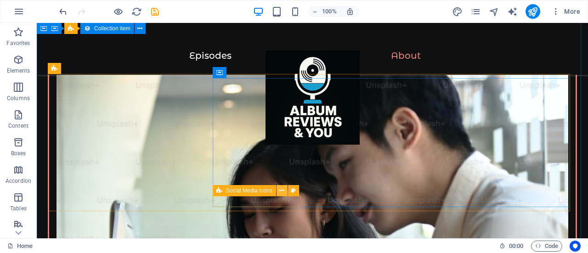
click at [279, 192] on button at bounding box center [282, 190] width 11 height 11
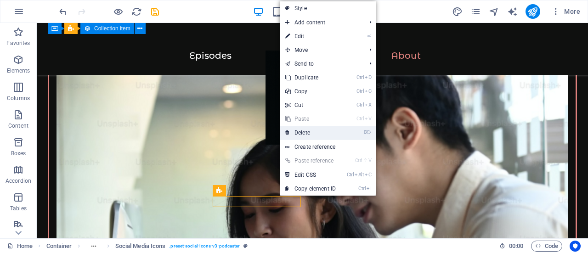
click at [314, 134] on link "⌦ Delete" at bounding box center [311, 133] width 62 height 14
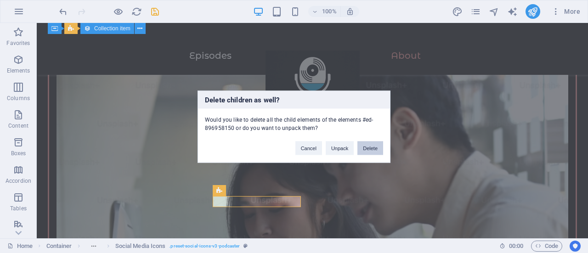
click at [364, 147] on button "Delete" at bounding box center [370, 148] width 26 height 14
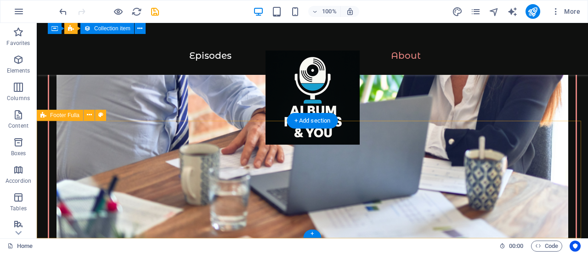
scroll to position [1791, 0]
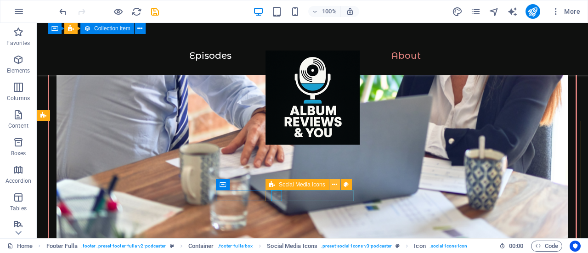
click at [332, 186] on icon at bounding box center [334, 185] width 5 height 10
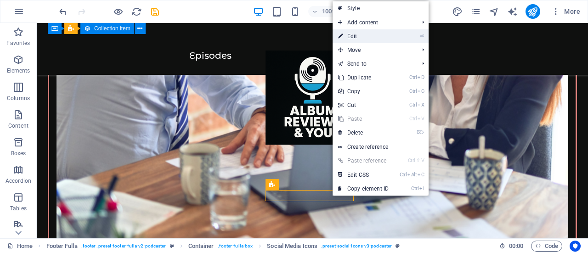
click at [363, 32] on link "⏎ Edit" at bounding box center [364, 36] width 62 height 14
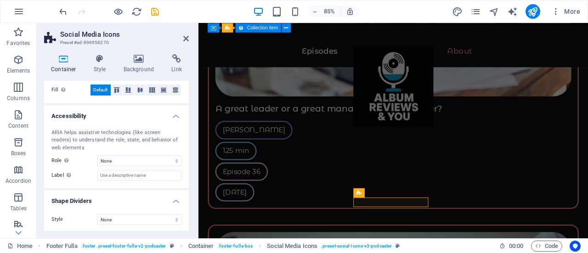
scroll to position [0, 0]
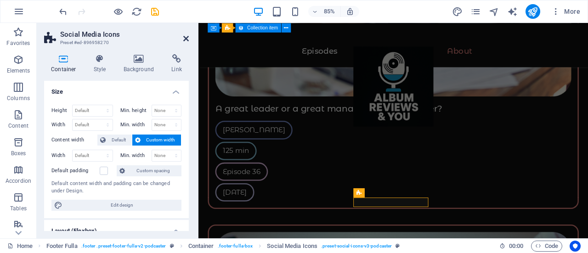
click at [187, 40] on icon at bounding box center [186, 38] width 6 height 7
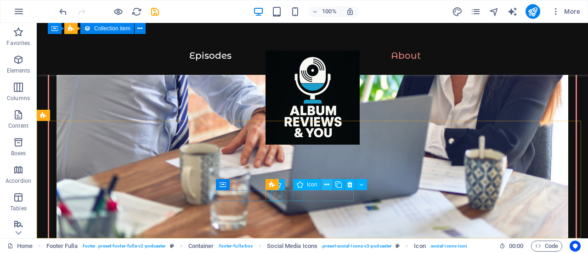
click at [324, 187] on icon at bounding box center [326, 185] width 5 height 10
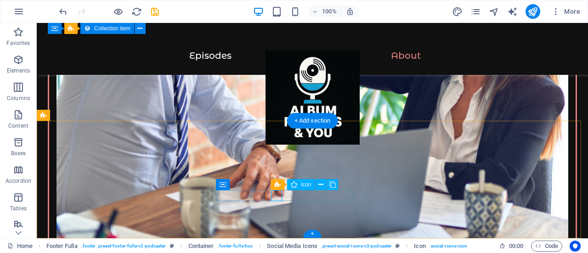
select select "xMidYMid"
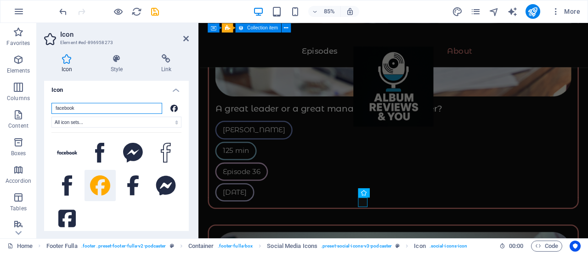
scroll to position [0, 0]
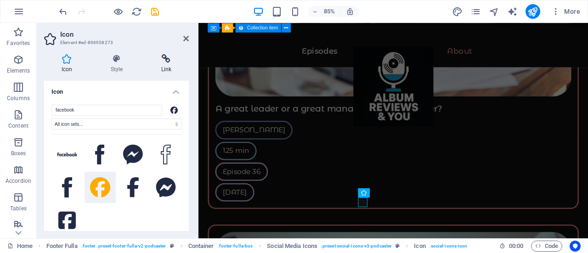
click at [167, 55] on icon at bounding box center [166, 58] width 45 height 9
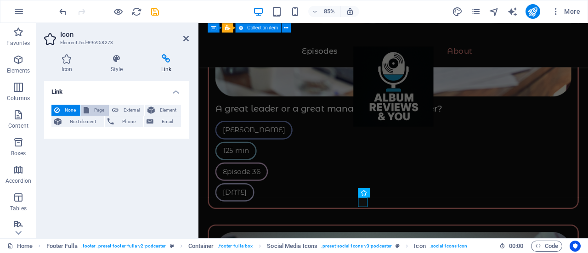
click at [97, 109] on span "Page" at bounding box center [99, 110] width 14 height 11
select select
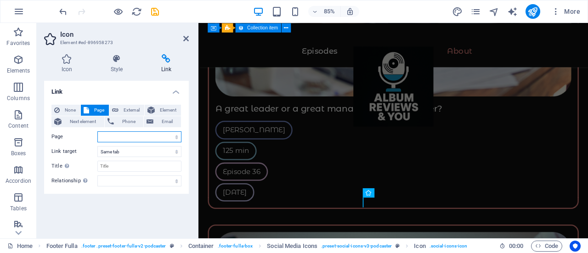
click at [127, 139] on select "Home Legal Notice Privacy Subpage New page" at bounding box center [139, 136] width 84 height 11
click at [136, 132] on select "Home Legal Notice Privacy Subpage New page" at bounding box center [139, 136] width 84 height 11
click at [133, 140] on select "Home Legal Notice Privacy Subpage New page" at bounding box center [139, 136] width 84 height 11
click at [134, 225] on div "Link None Page External Element Next element Phone Email Page Home Legal Notice…" at bounding box center [116, 156] width 145 height 150
click at [152, 153] on select "New tab Same tab Overlay" at bounding box center [139, 151] width 84 height 11
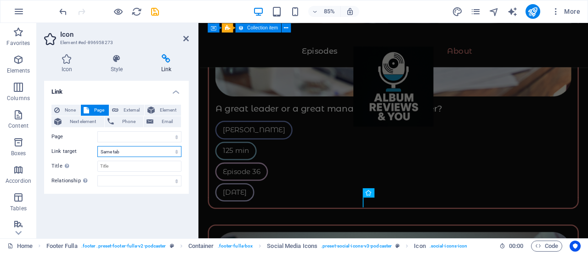
select select "blank"
click at [97, 146] on select "New tab Same tab Overlay" at bounding box center [139, 151] width 84 height 11
select select
click at [142, 167] on input "Title Additional link description, should not be the same as the link text. The…" at bounding box center [139, 166] width 84 height 11
click at [132, 112] on span "External" at bounding box center [131, 110] width 20 height 11
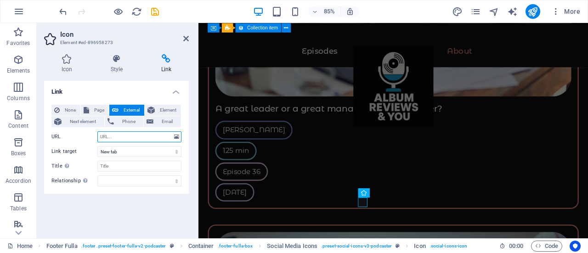
paste input "https://www.facebook.com/profile.php?id=61577572209005"
type input "https://www.facebook.com/profile.php?id=61577572209005"
click at [136, 159] on div "None Page External Element Next element Phone Email Page Home Legal Notice Priv…" at bounding box center [116, 146] width 130 height 82
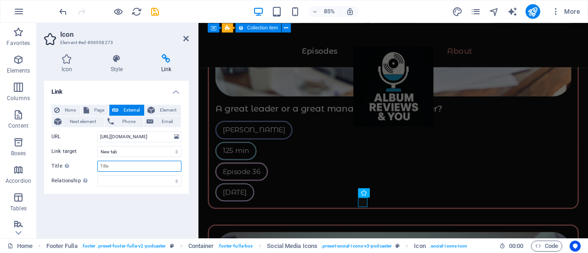
click at [134, 166] on input "Title Additional link description, should not be the same as the link text. The…" at bounding box center [139, 166] width 84 height 11
type input "Facebook"
click at [173, 178] on select "alternate author bookmark external help license next nofollow noreferrer noopen…" at bounding box center [139, 181] width 84 height 11
click at [113, 218] on div "Link None Page External Element Next element Phone Email Page Home Legal Notice…" at bounding box center [116, 156] width 145 height 150
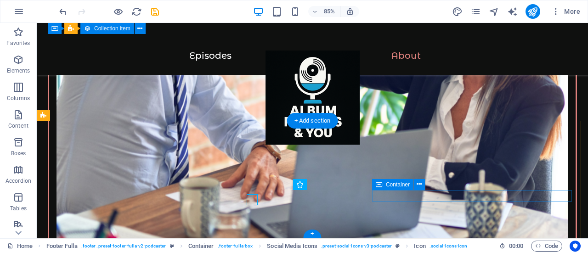
scroll to position [1791, 0]
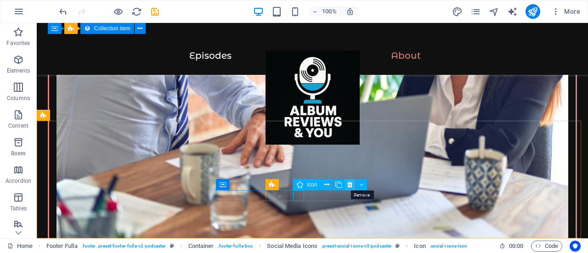
drag, startPoint x: 346, startPoint y: 184, endPoint x: 309, endPoint y: 160, distance: 43.8
click at [346, 184] on button at bounding box center [350, 184] width 11 height 11
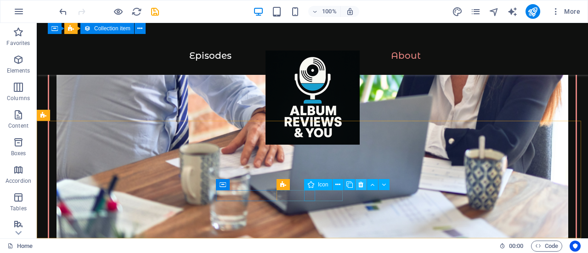
click at [358, 183] on icon at bounding box center [360, 185] width 5 height 10
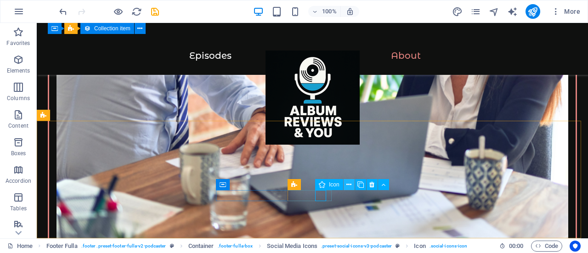
click at [346, 186] on icon at bounding box center [348, 185] width 5 height 10
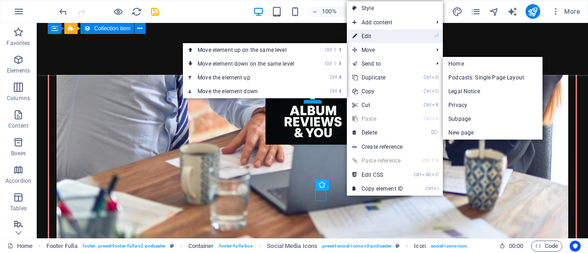
click at [380, 31] on link "⏎ Edit" at bounding box center [378, 36] width 62 height 14
select select "xMidYMid"
select select "px"
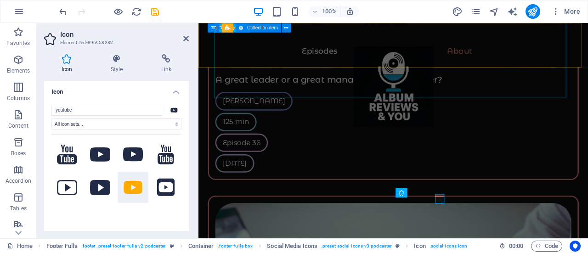
scroll to position [1757, 0]
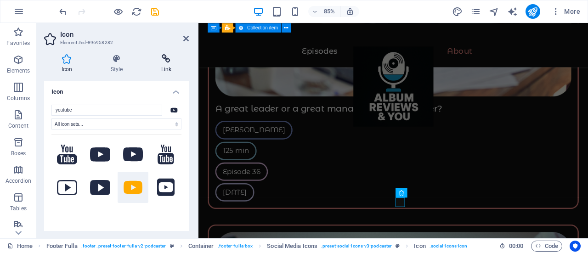
click at [175, 63] on icon at bounding box center [166, 58] width 45 height 9
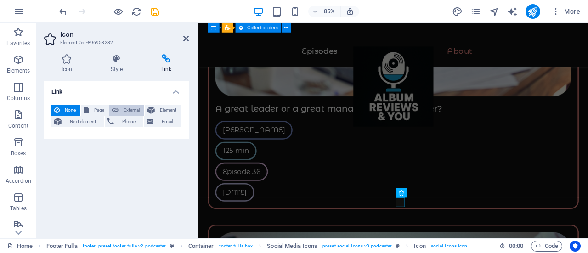
click at [133, 111] on span "External" at bounding box center [131, 110] width 20 height 11
select select "blank"
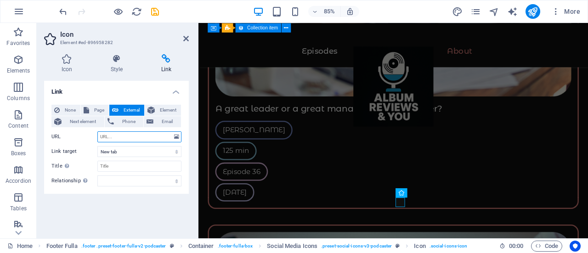
click at [138, 138] on input "URL" at bounding box center [139, 136] width 84 height 11
paste input "https://www.youtube.com/channel/UCjxTMYSHe3KL2T4i3RBVVeA"
type input "https://www.youtube.com/channel/UCjxTMYSHe3KL2T4i3RBVVeA"
click at [139, 162] on input "Title Additional link description, should not be the same as the link text. The…" at bounding box center [139, 166] width 84 height 11
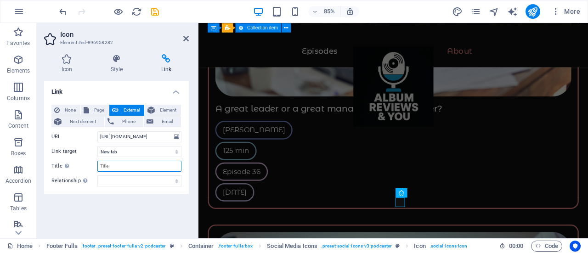
scroll to position [0, 0]
type input "YouTube Channel"
click at [129, 218] on div "Link None Page External Element Next element Phone Email Page Home Legal Notice…" at bounding box center [116, 156] width 145 height 150
click at [183, 40] on header "Icon Element #ed-896958282" at bounding box center [116, 35] width 145 height 24
click at [182, 37] on h2 "Icon" at bounding box center [124, 34] width 129 height 8
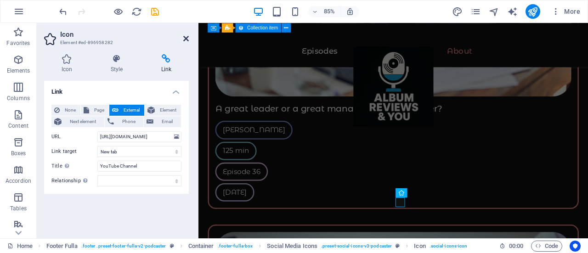
click at [187, 38] on icon at bounding box center [186, 38] width 6 height 7
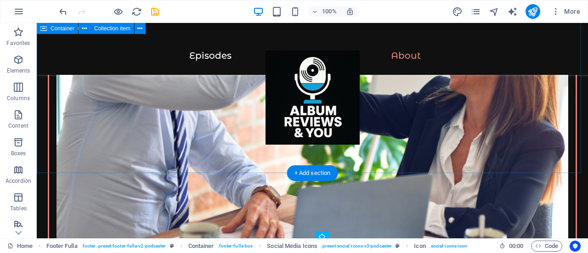
scroll to position [1561, 0]
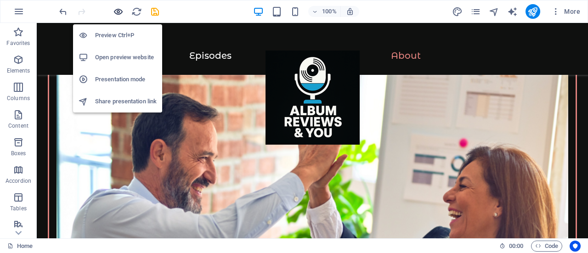
click at [117, 11] on icon "button" at bounding box center [118, 11] width 11 height 11
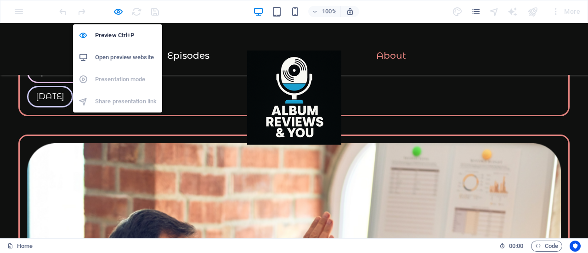
click at [139, 58] on h6 "Open preview website" at bounding box center [126, 57] width 62 height 11
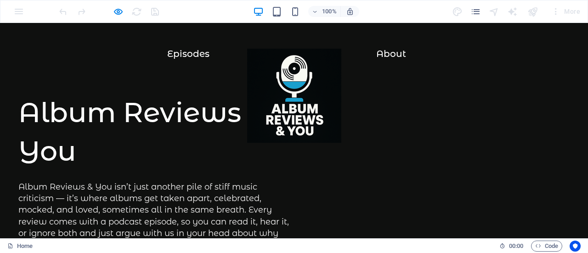
scroll to position [0, 0]
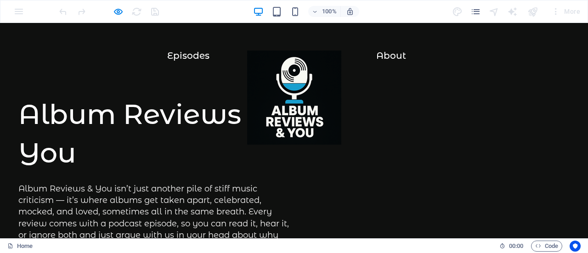
click at [136, 12] on div at bounding box center [108, 11] width 103 height 15
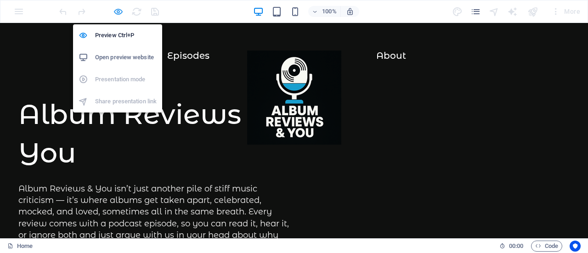
click at [122, 12] on icon "button" at bounding box center [118, 11] width 11 height 11
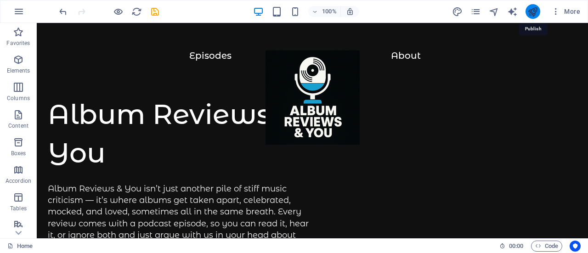
click at [529, 9] on icon "publish" at bounding box center [532, 11] width 11 height 11
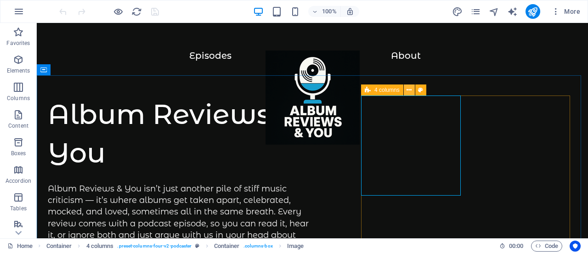
click at [410, 86] on icon at bounding box center [409, 90] width 5 height 10
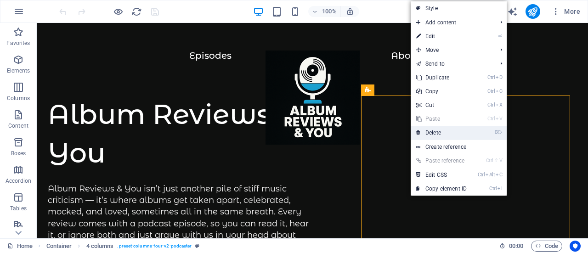
click at [452, 131] on link "⌦ Delete" at bounding box center [442, 133] width 62 height 14
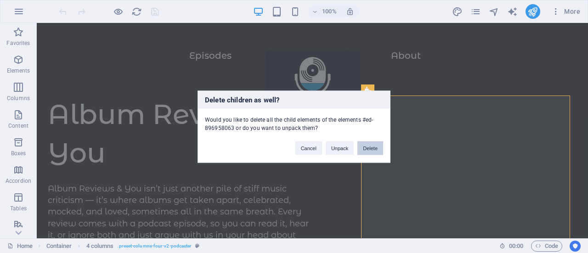
click at [374, 150] on button "Delete" at bounding box center [370, 148] width 26 height 14
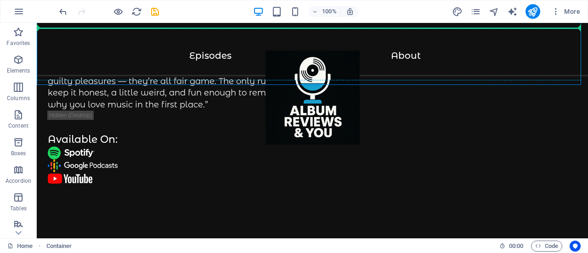
scroll to position [120, 0]
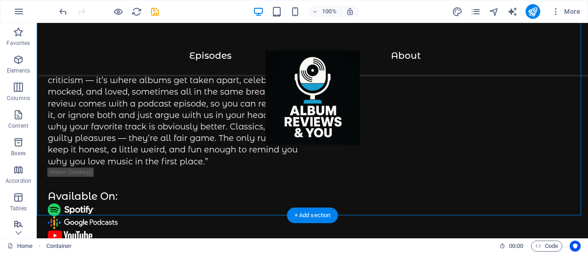
drag, startPoint x: 358, startPoint y: 159, endPoint x: 73, endPoint y: 179, distance: 286.5
click at [480, 160] on div "Album Reviews & You Album Reviews & You isn’t just another pile of stiff music …" at bounding box center [312, 90] width 551 height 375
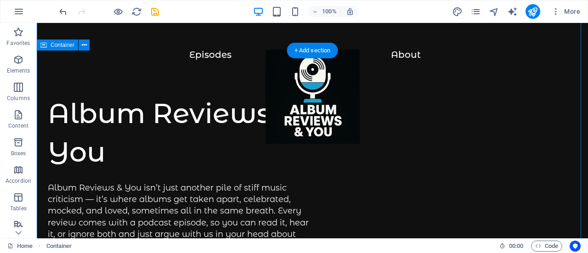
scroll to position [0, 0]
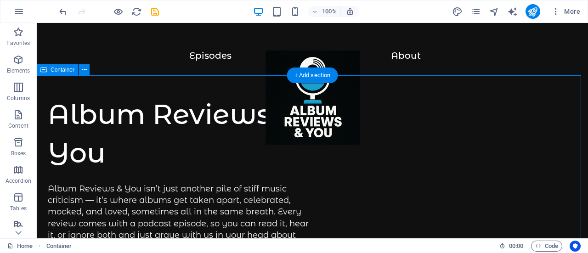
click at [309, 189] on div "Album Reviews & You Album Reviews & You isn’t just another pile of stiff music …" at bounding box center [312, 236] width 551 height 323
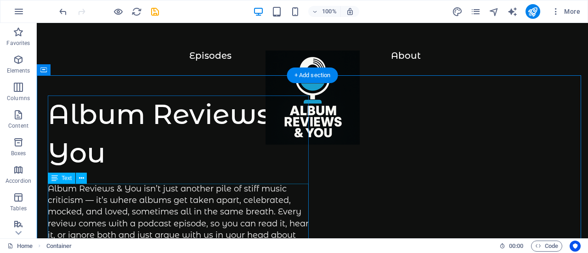
click at [306, 189] on div "Album Reviews & You isn’t just another pile of stiff music criticism — it’s whe…" at bounding box center [180, 235] width 265 height 104
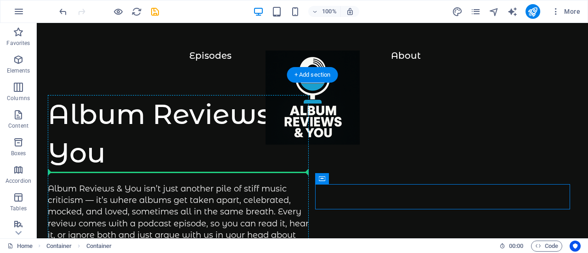
drag, startPoint x: 358, startPoint y: 202, endPoint x: 135, endPoint y: 170, distance: 225.5
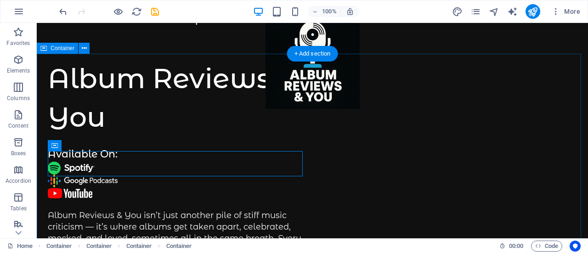
scroll to position [46, 0]
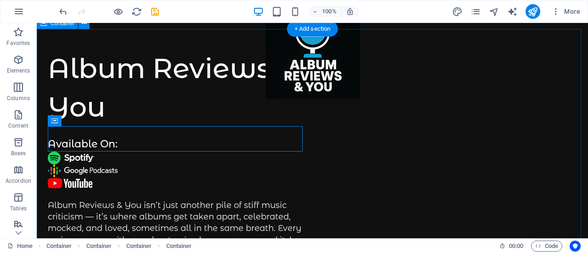
click at [410, 177] on div "Album Reviews & You Available On: Album Reviews & You isn’t just another pile o…" at bounding box center [312, 190] width 551 height 323
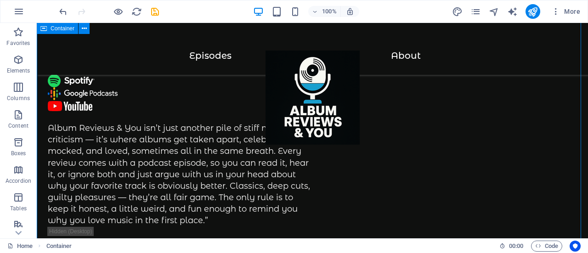
scroll to position [138, 0]
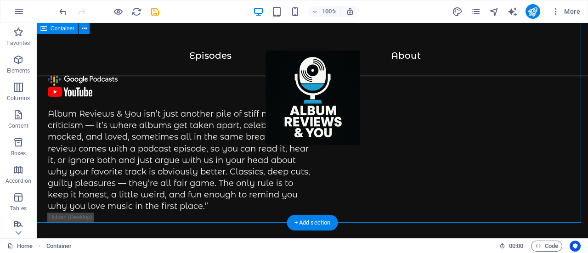
click at [456, 148] on div "Album Reviews & You Available On: Album Reviews & You isn’t just another pile o…" at bounding box center [312, 72] width 551 height 375
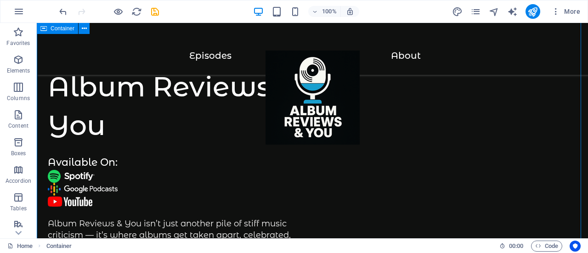
scroll to position [0, 0]
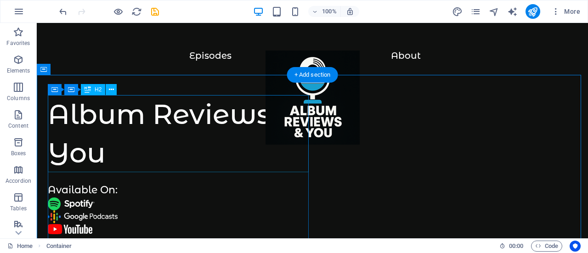
click at [304, 141] on div "Album Reviews & You" at bounding box center [180, 133] width 265 height 77
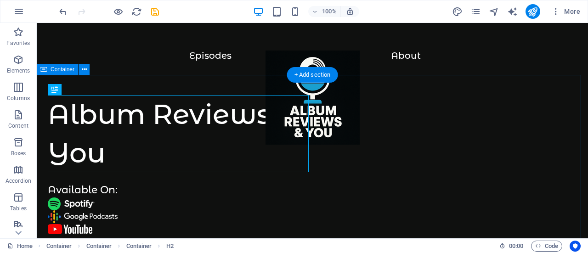
click at [406, 177] on div "Album Reviews & You Available On: Album Reviews & You isn’t just another pile o…" at bounding box center [312, 236] width 551 height 323
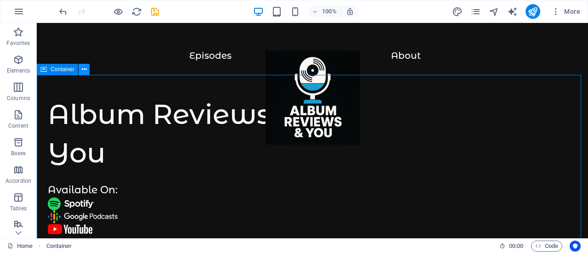
click at [80, 69] on button at bounding box center [84, 69] width 11 height 11
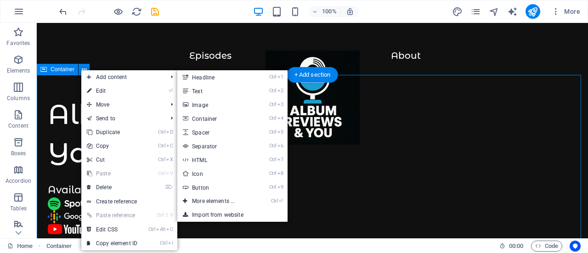
click at [402, 147] on div "Album Reviews & You Available On: Album Reviews & You isn’t just another pile o…" at bounding box center [312, 236] width 551 height 323
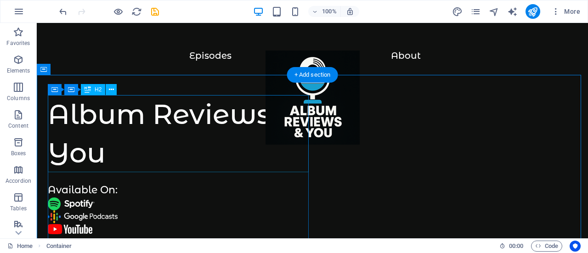
click at [119, 111] on div "Album Reviews & You" at bounding box center [180, 133] width 265 height 77
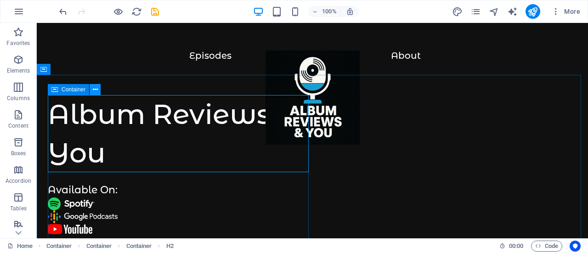
click at [96, 92] on icon at bounding box center [95, 90] width 5 height 10
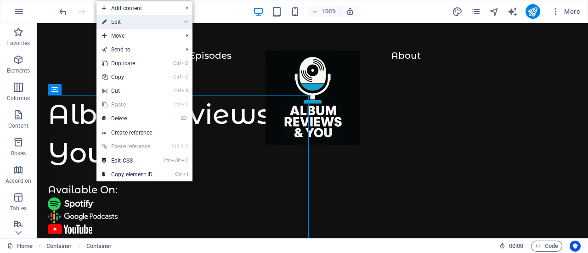
click at [146, 21] on link "⏎ Edit" at bounding box center [127, 22] width 62 height 14
select select "%"
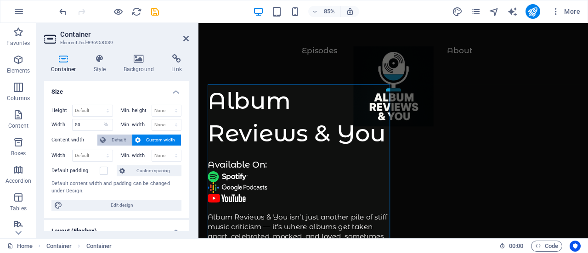
click at [117, 139] on span "Default" at bounding box center [118, 140] width 21 height 11
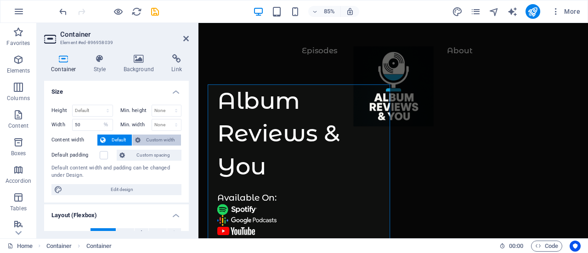
click at [157, 141] on span "Custom width" at bounding box center [160, 140] width 35 height 11
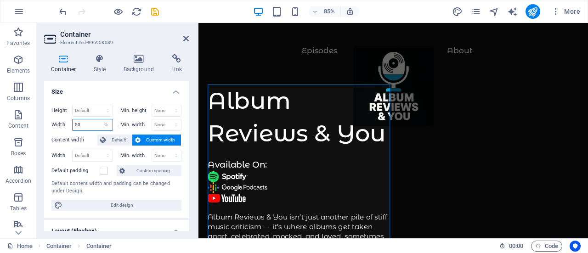
drag, startPoint x: 80, startPoint y: 124, endPoint x: 74, endPoint y: 124, distance: 5.5
click at [74, 124] on input "50" at bounding box center [93, 124] width 40 height 11
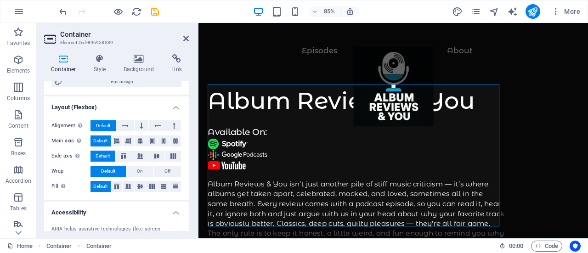
scroll to position [138, 0]
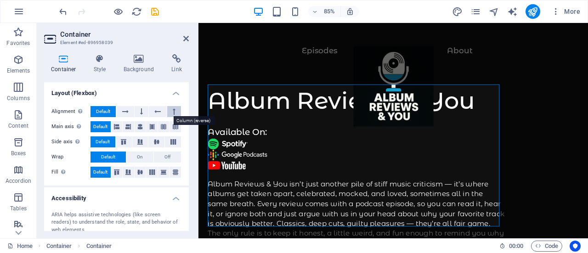
click at [177, 107] on button at bounding box center [174, 111] width 14 height 11
click at [105, 109] on span "Default" at bounding box center [103, 111] width 14 height 11
click at [151, 172] on icon at bounding box center [152, 172] width 6 height 11
click at [100, 169] on span "Default" at bounding box center [100, 172] width 14 height 11
click at [142, 155] on button "On" at bounding box center [139, 157] width 27 height 11
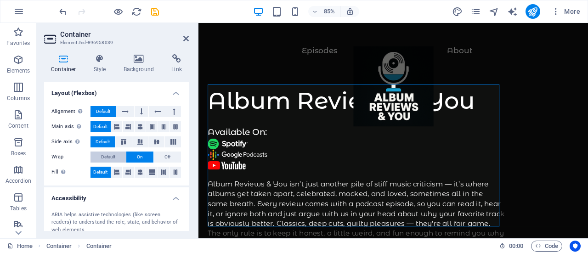
click at [110, 154] on span "Default" at bounding box center [108, 157] width 14 height 11
click at [140, 125] on icon at bounding box center [140, 126] width 6 height 11
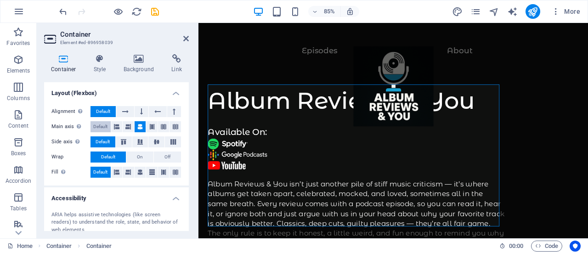
click at [96, 124] on span "Default" at bounding box center [100, 126] width 14 height 11
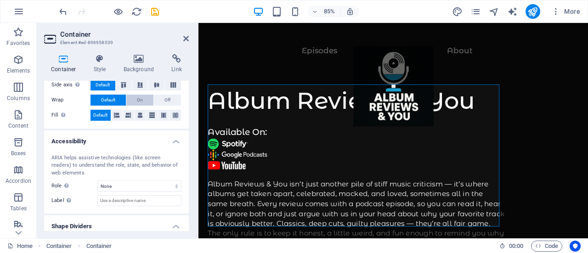
scroll to position [220, 0]
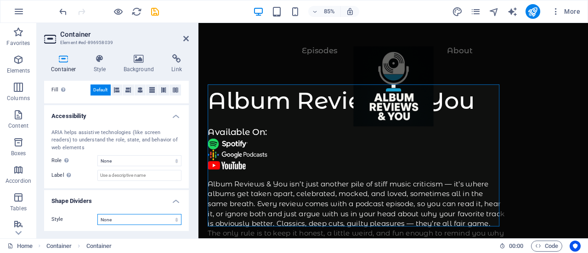
click at [164, 217] on select "None Triangle Square Diagonal Polygon 1 Polygon 2 Zigzag Multiple Zigzags Waves…" at bounding box center [139, 219] width 84 height 11
click at [197, 64] on div at bounding box center [197, 130] width 2 height 215
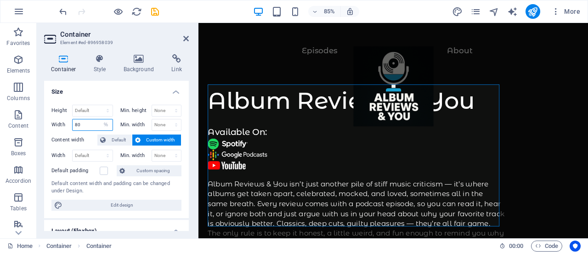
drag, startPoint x: 85, startPoint y: 121, endPoint x: 71, endPoint y: 122, distance: 14.3
click at [71, 122] on div "Width 80 Default px rem % em vh vw" at bounding box center [82, 125] width 62 height 12
type input "0"
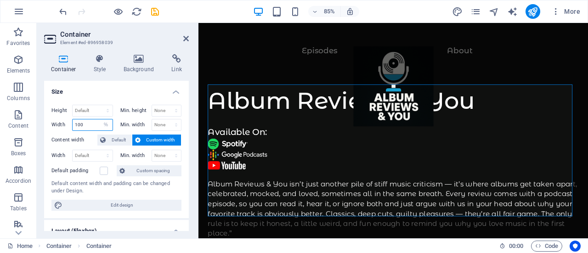
type input "100"
click at [126, 91] on h4 "Size" at bounding box center [116, 89] width 145 height 17
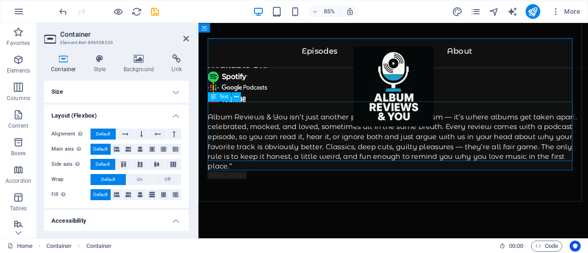
scroll to position [46, 0]
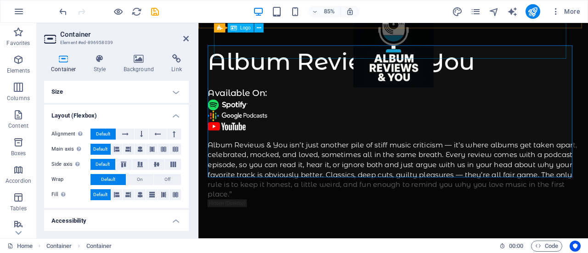
click at [384, 62] on div at bounding box center [428, 56] width 422 height 103
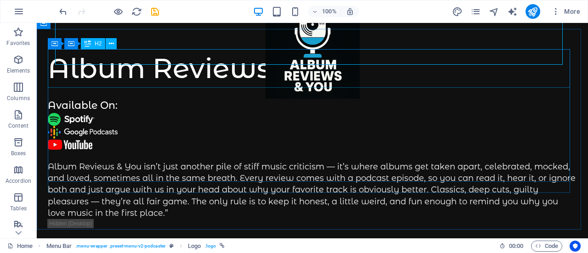
click at [352, 72] on div "Album Reviews & You" at bounding box center [312, 68] width 529 height 39
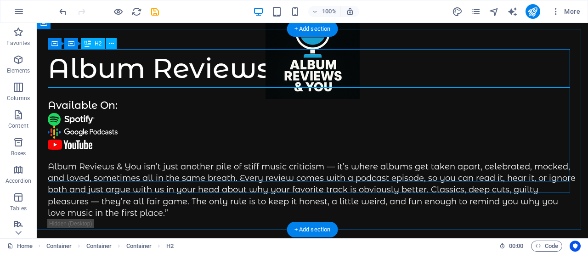
click at [86, 78] on div "Album Reviews & You" at bounding box center [312, 68] width 529 height 39
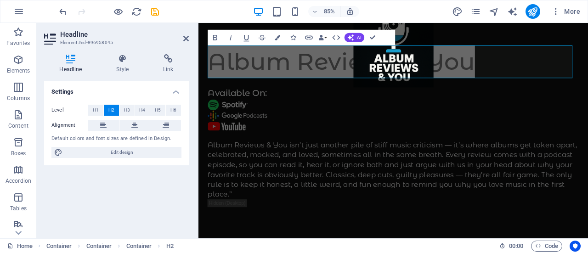
click at [135, 131] on div "Level H1 H2 H3 H4 H5 H6 Alignment Default colors and font sizes are defined in …" at bounding box center [116, 131] width 145 height 68
click at [136, 128] on icon at bounding box center [134, 125] width 6 height 11
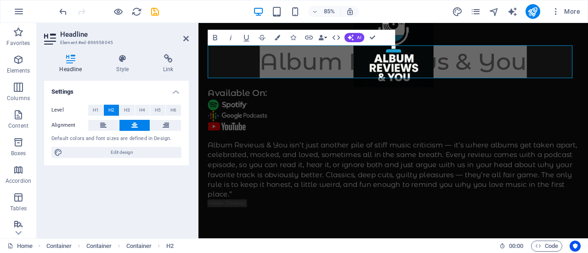
click at [135, 196] on div "Settings Level H1 H2 H3 H4 H5 H6 Alignment Default colors and font sizes are de…" at bounding box center [116, 156] width 145 height 150
click at [188, 38] on icon at bounding box center [186, 38] width 6 height 7
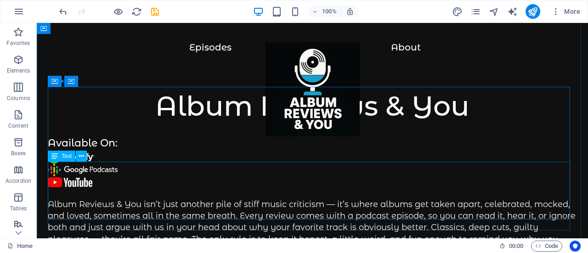
scroll to position [0, 0]
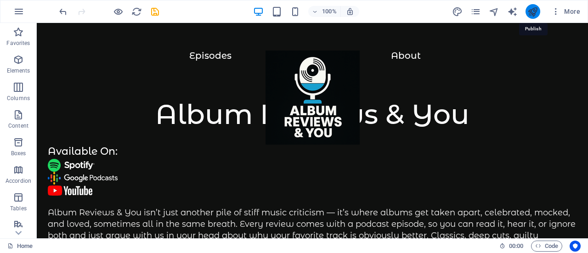
click at [528, 7] on icon "publish" at bounding box center [532, 11] width 11 height 11
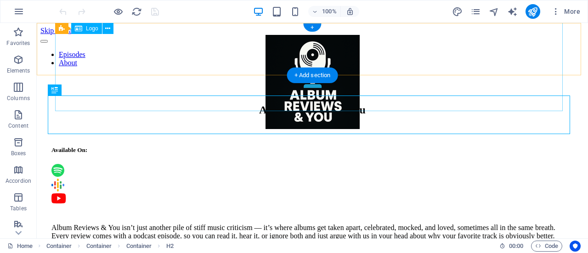
drag, startPoint x: 516, startPoint y: 23, endPoint x: 204, endPoint y: 62, distance: 314.9
click at [204, 62] on div at bounding box center [312, 83] width 515 height 96
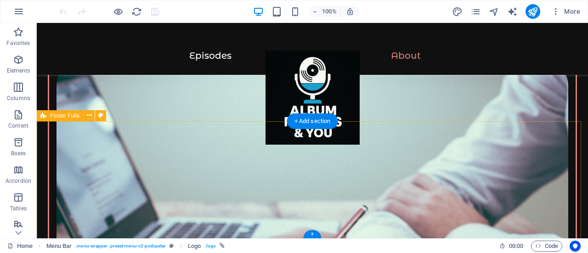
scroll to position [1700, 0]
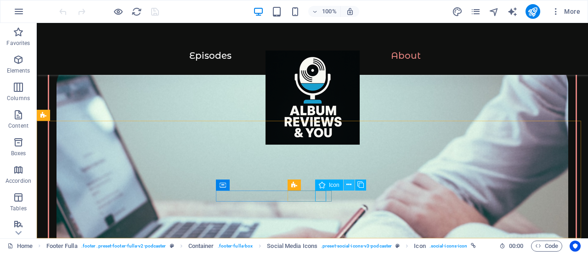
click at [351, 184] on icon at bounding box center [348, 185] width 5 height 10
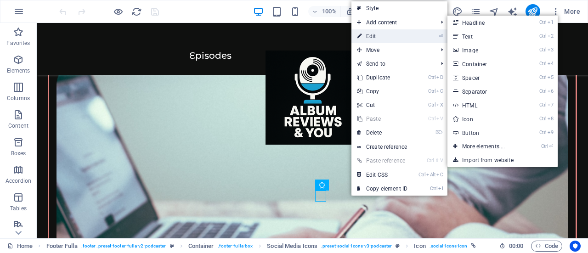
click at [380, 34] on link "⏎ Edit" at bounding box center [382, 36] width 62 height 14
select select "xMidYMid"
select select "px"
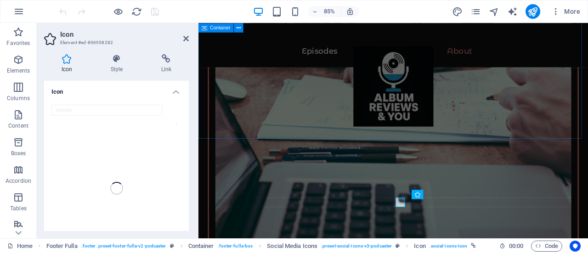
scroll to position [1660, 0]
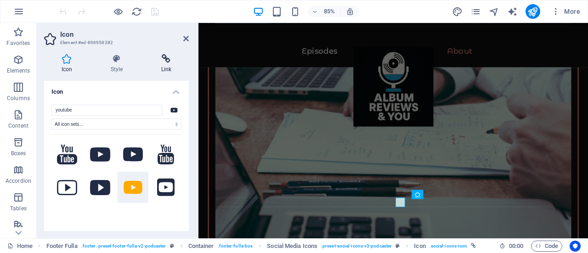
click at [172, 58] on icon at bounding box center [166, 58] width 45 height 9
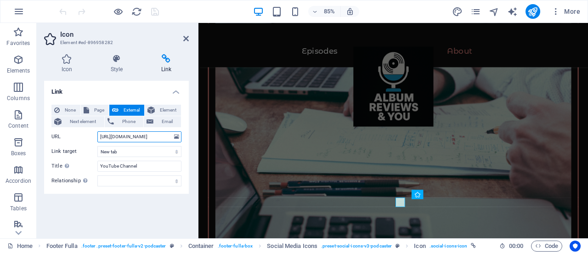
click at [158, 138] on input "[URL][DOMAIN_NAME]" at bounding box center [139, 136] width 84 height 11
paste input "@ALBUMREVIEWSandYOU"
type input "[URL][DOMAIN_NAME]"
click at [186, 39] on icon at bounding box center [186, 38] width 6 height 7
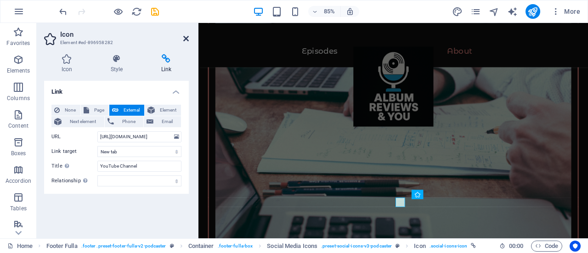
scroll to position [1700, 0]
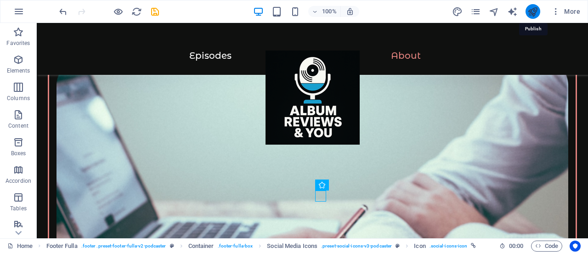
click at [528, 11] on icon "publish" at bounding box center [532, 11] width 11 height 11
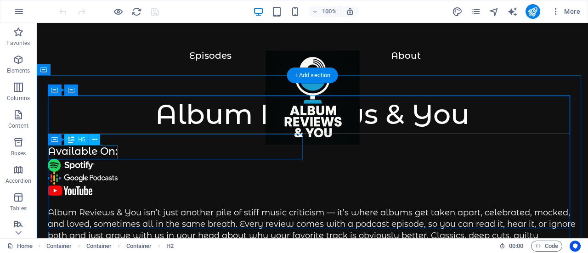
click at [55, 152] on div "Available On:" at bounding box center [312, 152] width 529 height 14
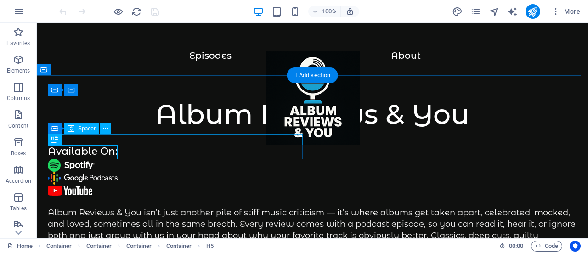
click at [122, 135] on div at bounding box center [312, 139] width 529 height 11
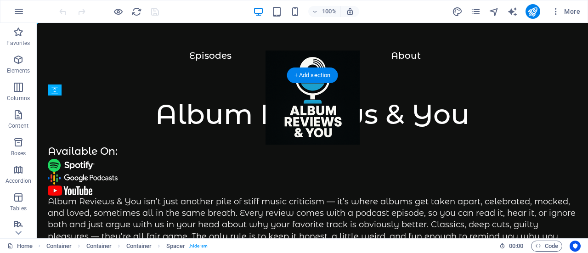
drag, startPoint x: 104, startPoint y: 174, endPoint x: 85, endPoint y: 204, distance: 35.4
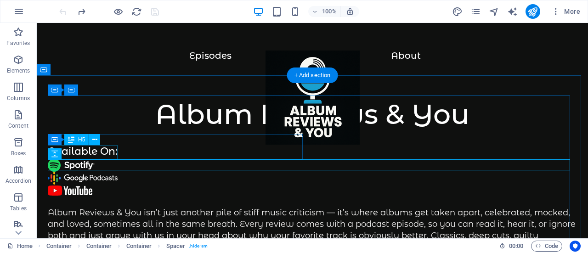
click at [102, 153] on div "Available On:" at bounding box center [312, 152] width 529 height 14
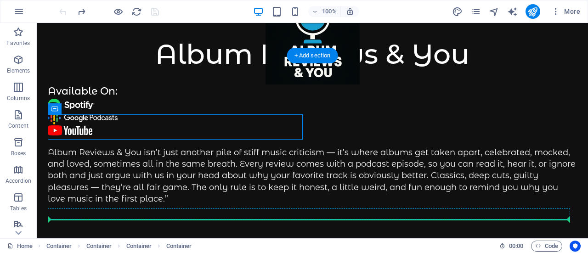
scroll to position [63, 0]
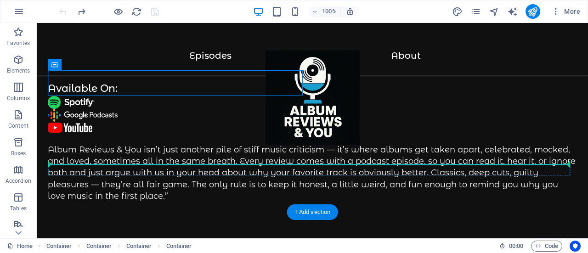
drag, startPoint x: 91, startPoint y: 154, endPoint x: 131, endPoint y: 170, distance: 43.1
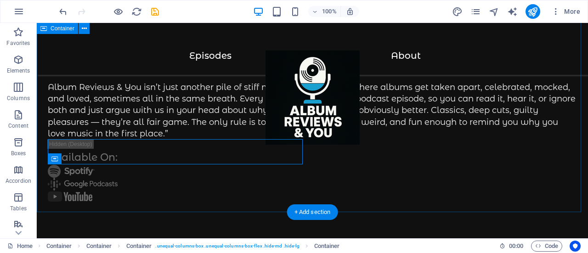
click at [386, 182] on div "Album Reviews & You Album Reviews & You isn’t just another pile of stiff music …" at bounding box center [312, 105] width 551 height 290
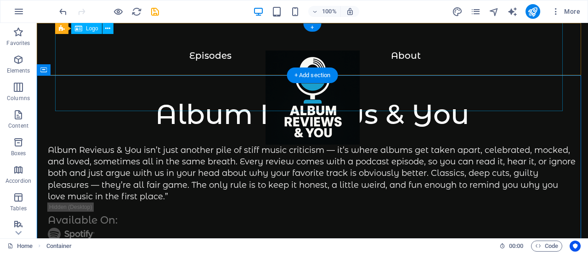
scroll to position [46, 0]
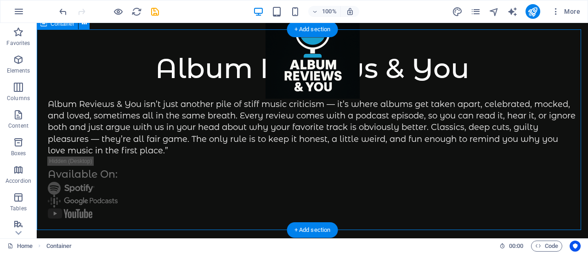
click at [394, 219] on div "Album Reviews & You Album Reviews & You isn’t just another pile of stiff music …" at bounding box center [312, 148] width 551 height 238
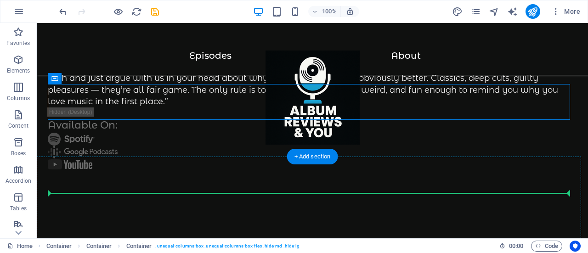
scroll to position [120, 0]
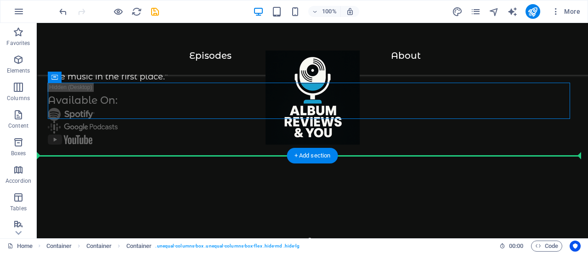
drag, startPoint x: 92, startPoint y: 178, endPoint x: 81, endPoint y: 145, distance: 34.9
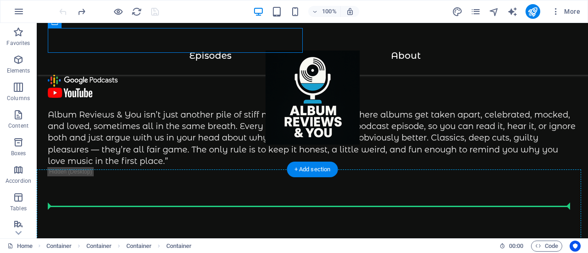
scroll to position [115, 0]
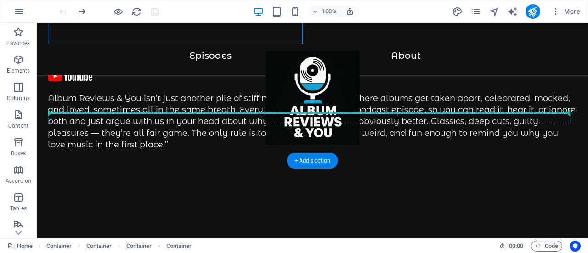
drag, startPoint x: 90, startPoint y: 136, endPoint x: 128, endPoint y: 114, distance: 43.4
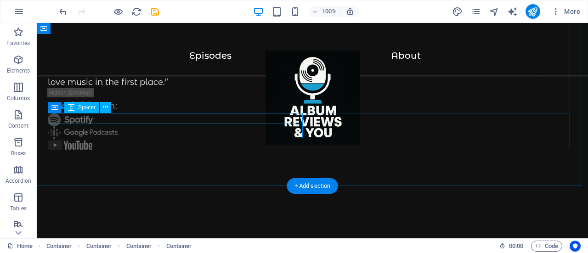
scroll to position [90, 0]
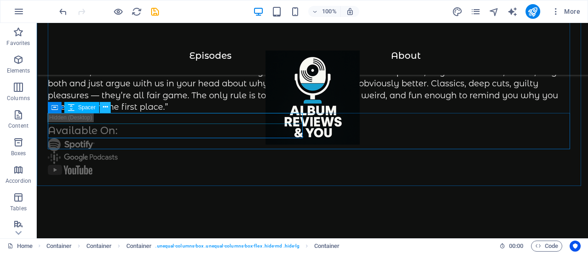
click at [104, 110] on icon at bounding box center [105, 107] width 5 height 10
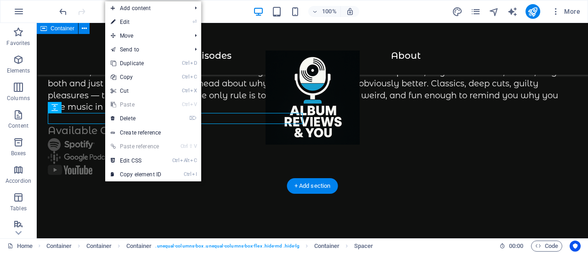
click at [381, 133] on div "Available On:" at bounding box center [312, 150] width 529 height 74
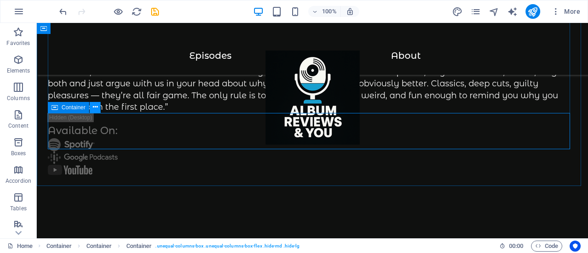
click at [95, 107] on icon at bounding box center [95, 107] width 5 height 10
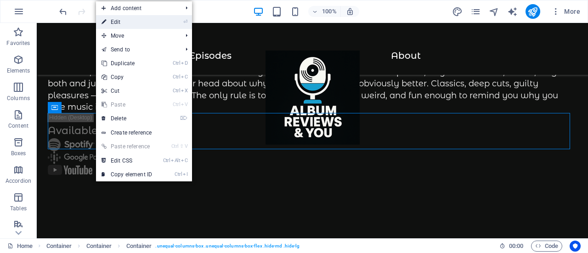
click at [119, 26] on link "⏎ Edit" at bounding box center [127, 22] width 62 height 14
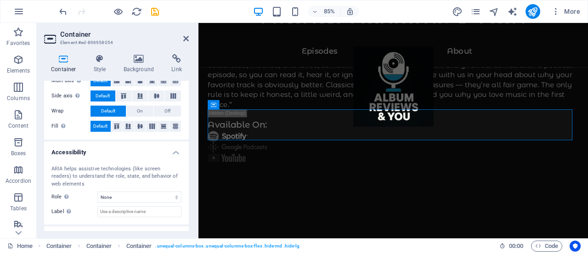
scroll to position [220, 0]
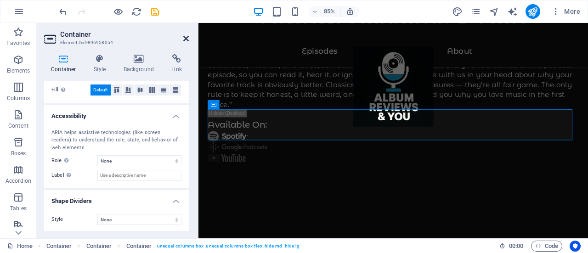
click at [185, 38] on icon at bounding box center [186, 38] width 6 height 7
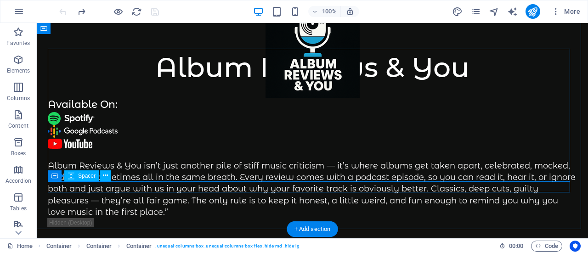
scroll to position [23, 0]
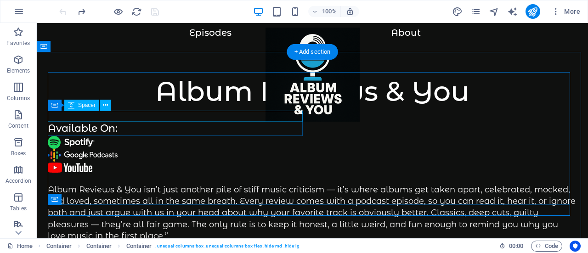
click at [118, 113] on div at bounding box center [312, 116] width 529 height 11
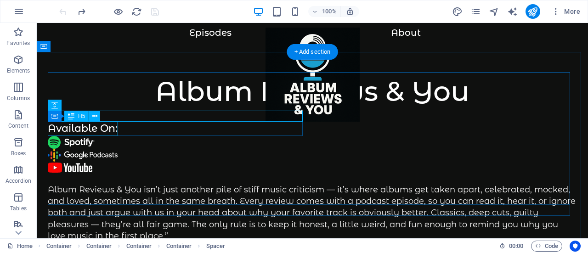
click at [114, 126] on div "Available On:" at bounding box center [312, 129] width 529 height 14
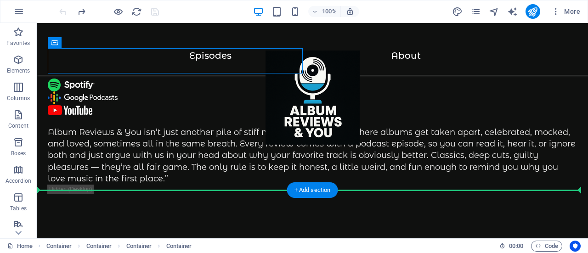
scroll to position [85, 0]
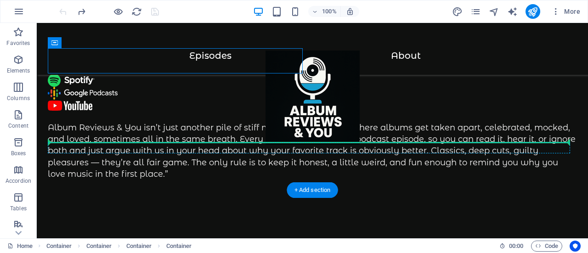
drag, startPoint x: 90, startPoint y: 127, endPoint x: 192, endPoint y: 143, distance: 103.2
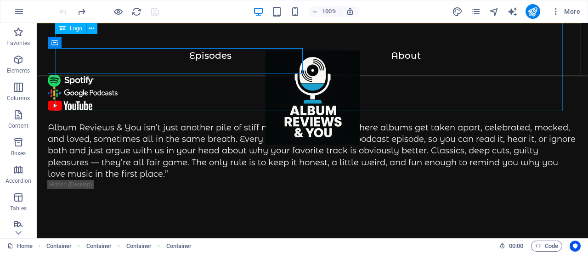
scroll to position [40, 0]
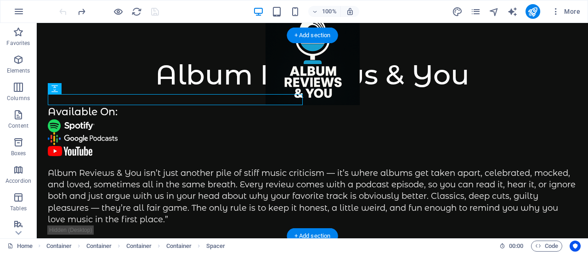
drag, startPoint x: 124, startPoint y: 96, endPoint x: 184, endPoint y: 102, distance: 60.0
click at [184, 102] on div at bounding box center [312, 99] width 529 height 11
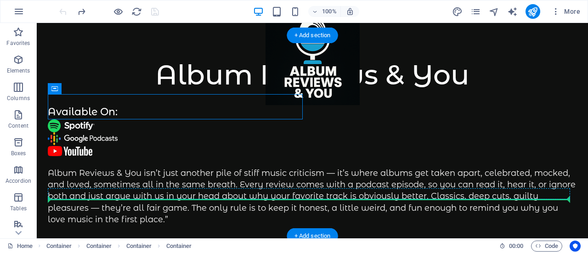
drag, startPoint x: 91, startPoint y: 113, endPoint x: 178, endPoint y: 199, distance: 122.2
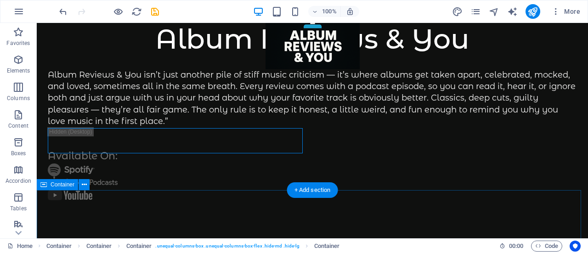
scroll to position [85, 0]
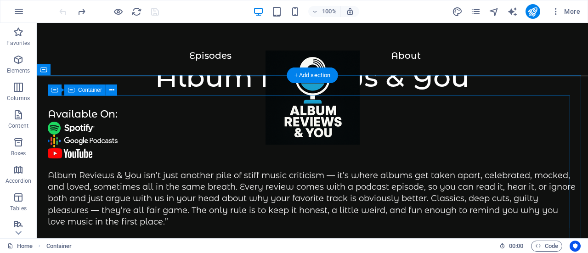
scroll to position [0, 0]
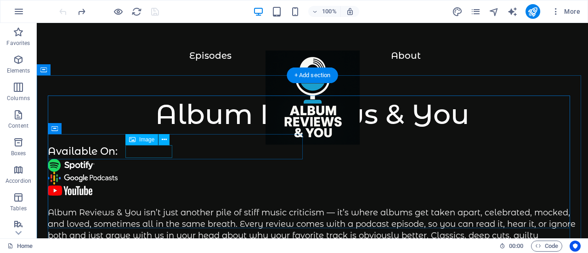
drag, startPoint x: 144, startPoint y: 156, endPoint x: 128, endPoint y: 151, distance: 16.7
drag, startPoint x: 92, startPoint y: 155, endPoint x: 211, endPoint y: 154, distance: 119.5
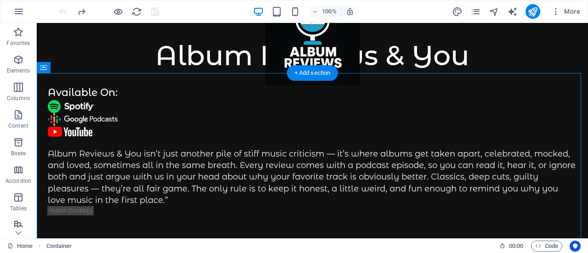
drag, startPoint x: 89, startPoint y: 151, endPoint x: 217, endPoint y: 211, distance: 141.4
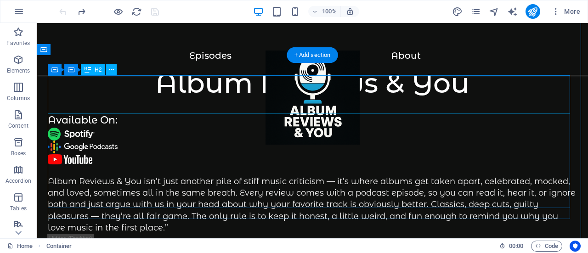
scroll to position [20, 0]
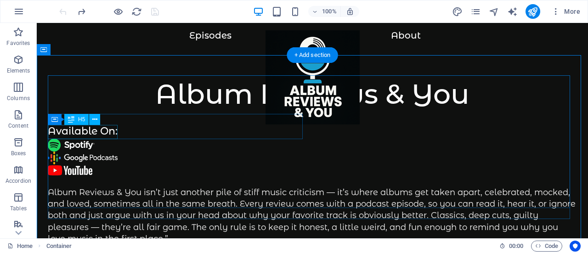
click at [70, 133] on div "Available On:" at bounding box center [312, 132] width 529 height 14
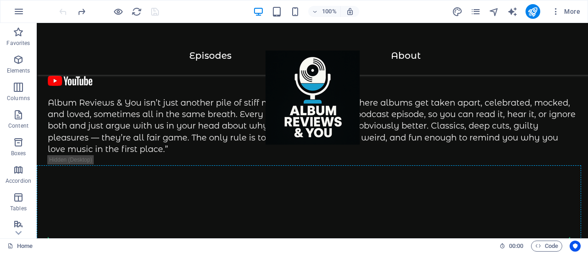
scroll to position [288, 0]
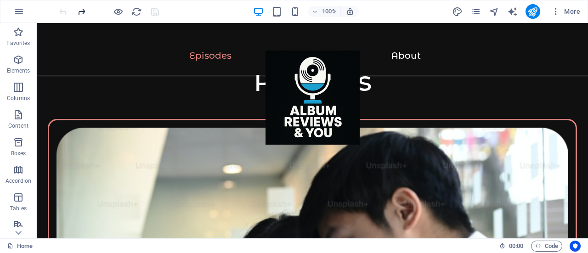
drag, startPoint x: 54, startPoint y: 110, endPoint x: 86, endPoint y: 12, distance: 103.0
click at [86, 23] on section "Favorites Elements Columns Content Boxes Accordion Tables Features Images Slide…" at bounding box center [294, 130] width 588 height 215
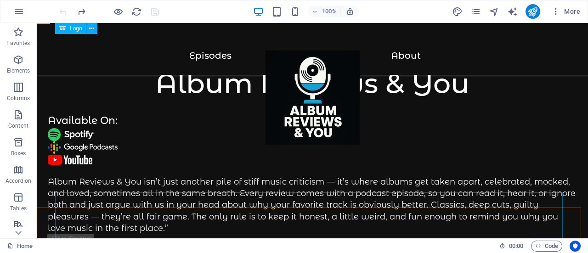
scroll to position [0, 0]
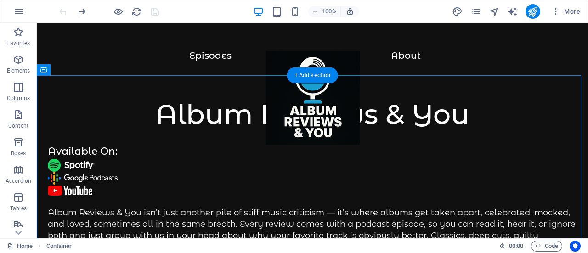
drag, startPoint x: 52, startPoint y: 136, endPoint x: 82, endPoint y: 182, distance: 54.9
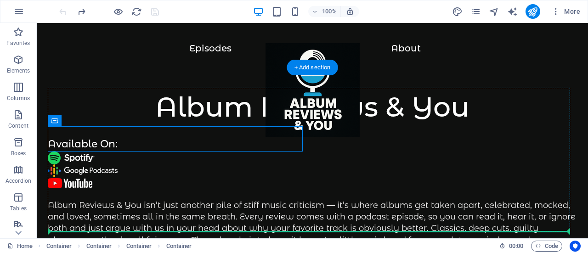
scroll to position [65, 0]
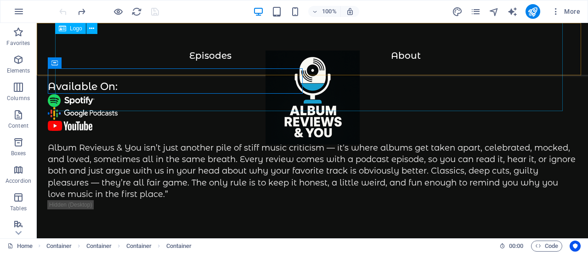
drag, startPoint x: 93, startPoint y: 152, endPoint x: 202, endPoint y: 57, distance: 144.6
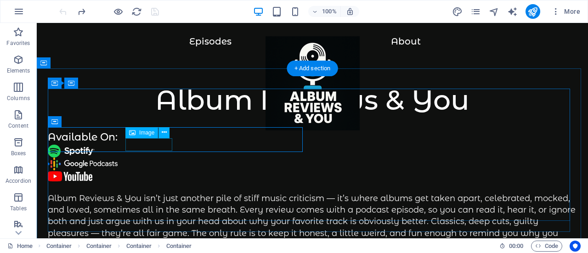
scroll to position [0, 0]
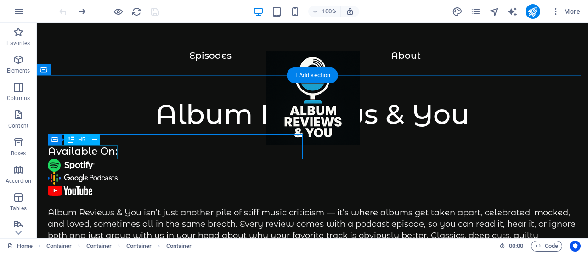
click at [85, 158] on div "Available On:" at bounding box center [312, 152] width 529 height 14
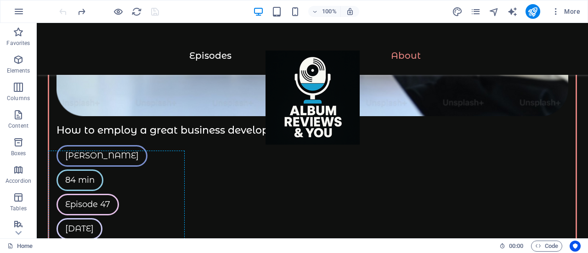
scroll to position [844, 0]
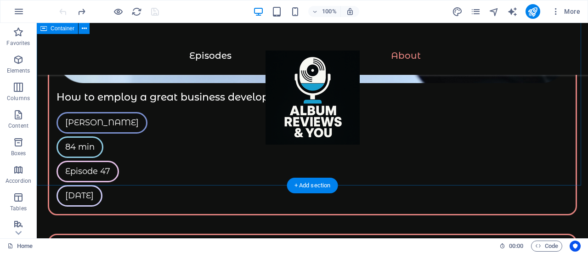
drag, startPoint x: 89, startPoint y: 150, endPoint x: 147, endPoint y: 167, distance: 60.3
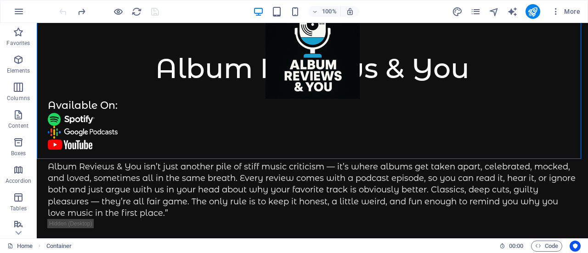
scroll to position [149, 0]
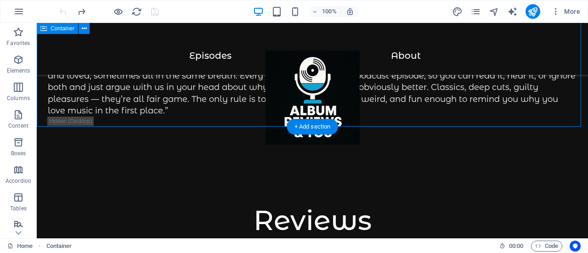
drag, startPoint x: 90, startPoint y: 150, endPoint x: 112, endPoint y: 116, distance: 40.5
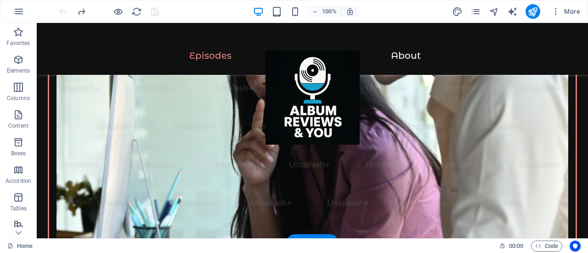
scroll to position [539, 0]
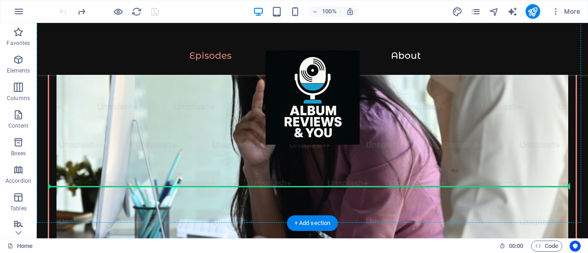
drag, startPoint x: 57, startPoint y: 136, endPoint x: 119, endPoint y: 181, distance: 77.7
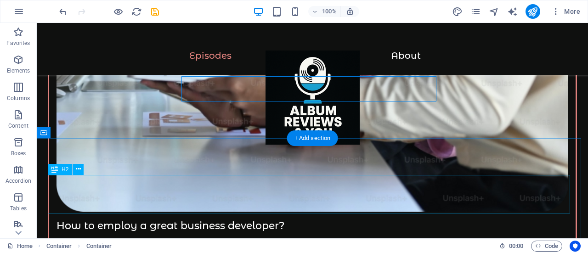
scroll to position [606, 0]
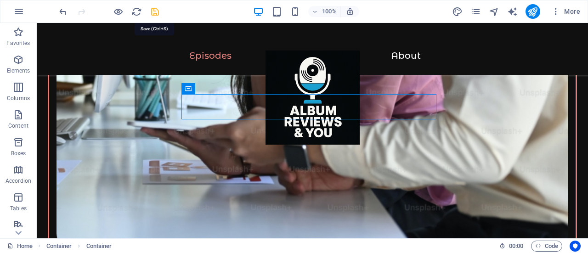
click at [153, 8] on icon "save" at bounding box center [155, 11] width 11 height 11
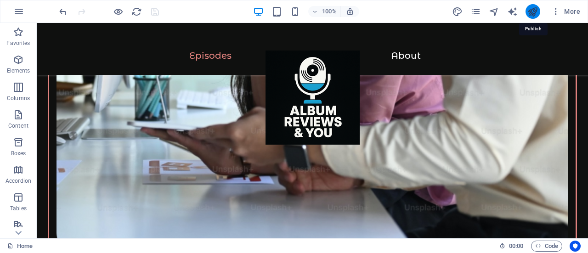
click at [535, 10] on icon "publish" at bounding box center [532, 11] width 11 height 11
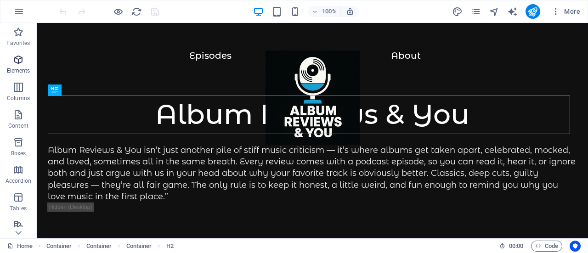
click at [13, 64] on icon "button" at bounding box center [18, 59] width 11 height 11
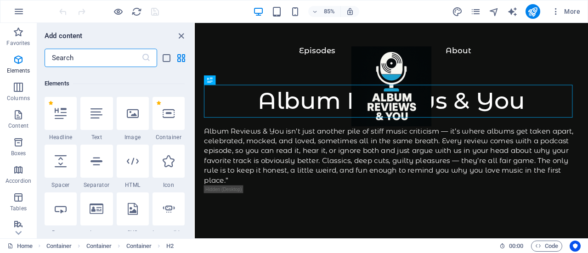
scroll to position [98, 0]
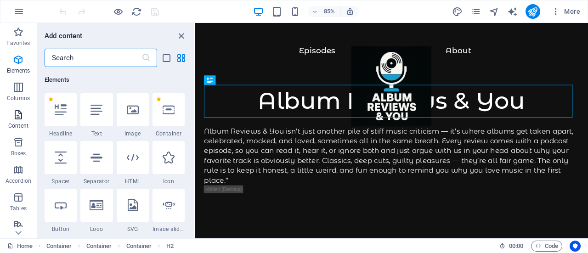
click at [23, 113] on icon "button" at bounding box center [18, 114] width 11 height 11
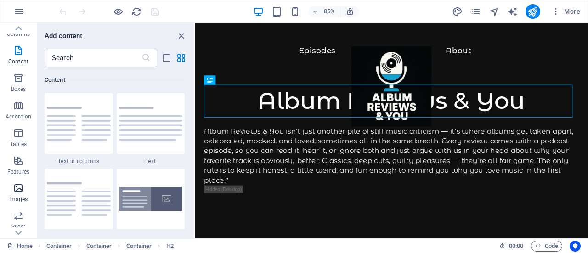
scroll to position [92, 0]
click at [13, 159] on icon "button" at bounding box center [18, 160] width 11 height 11
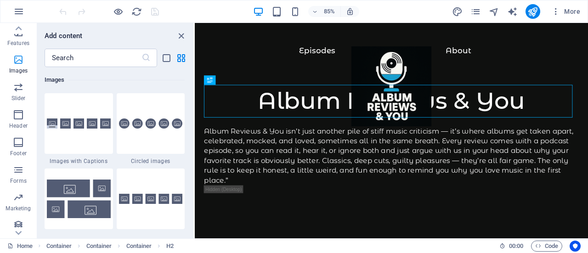
scroll to position [198, 0]
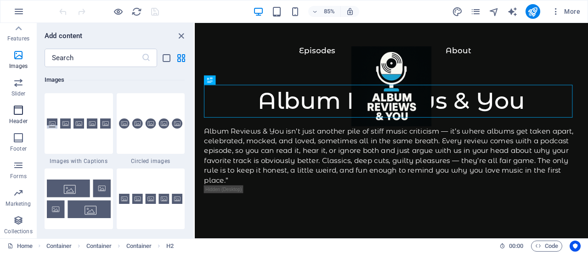
click at [18, 113] on icon "button" at bounding box center [18, 110] width 11 height 11
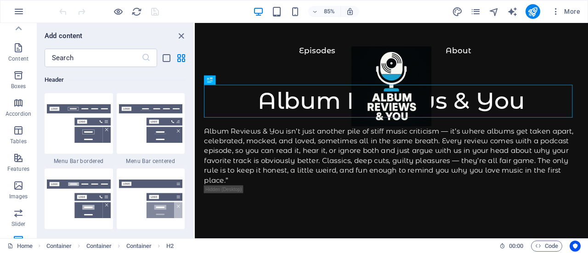
scroll to position [0, 0]
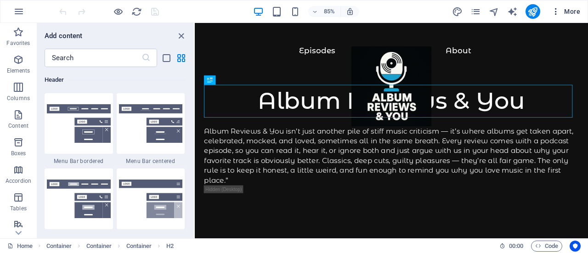
click at [558, 11] on icon "button" at bounding box center [555, 11] width 9 height 9
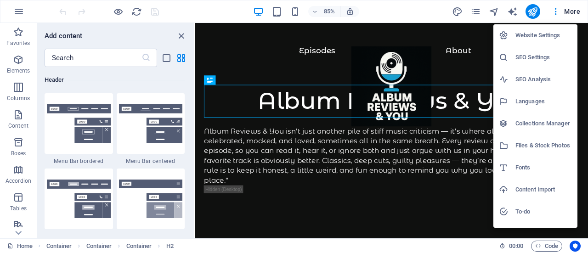
click at [548, 31] on h6 "Website Settings" at bounding box center [543, 35] width 57 height 11
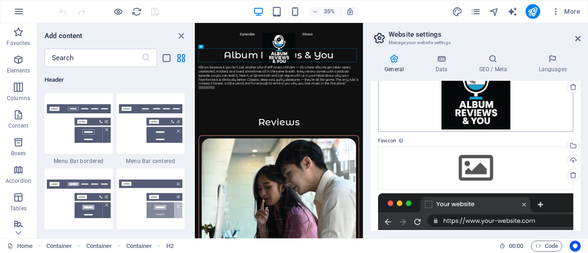
scroll to position [46, 0]
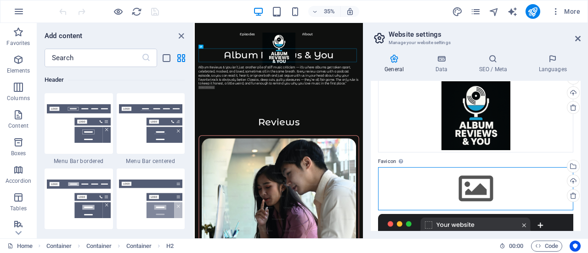
click at [494, 193] on div "Drag files here, click to choose files or select files from Files or our free s…" at bounding box center [475, 188] width 195 height 43
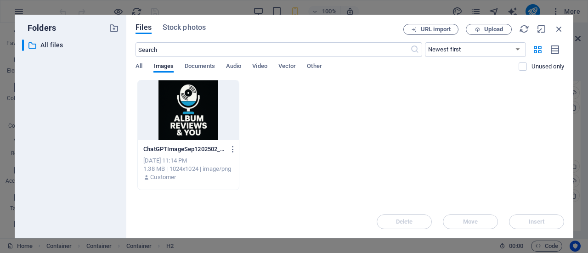
click at [183, 107] on div at bounding box center [188, 110] width 101 height 60
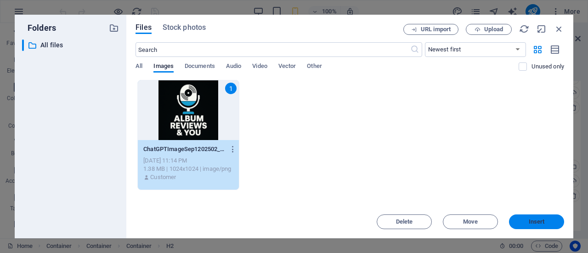
click at [538, 219] on span "Insert" at bounding box center [537, 222] width 16 height 6
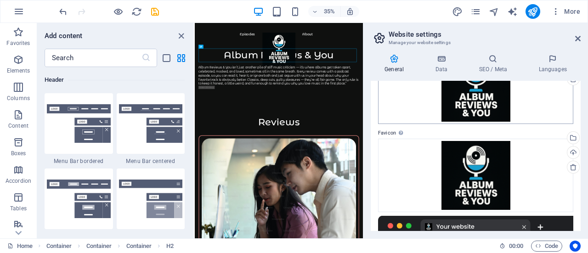
scroll to position [0, 0]
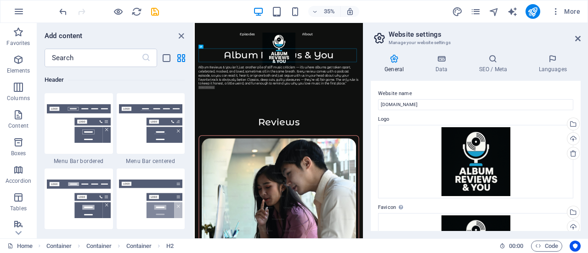
click at [572, 40] on header "Website settings Manage your website settings" at bounding box center [477, 35] width 208 height 24
click at [578, 38] on icon at bounding box center [578, 38] width 6 height 7
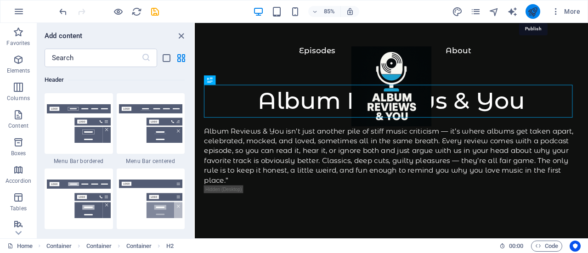
click at [530, 10] on icon "publish" at bounding box center [532, 11] width 11 height 11
